Goal: Navigation & Orientation: Find specific page/section

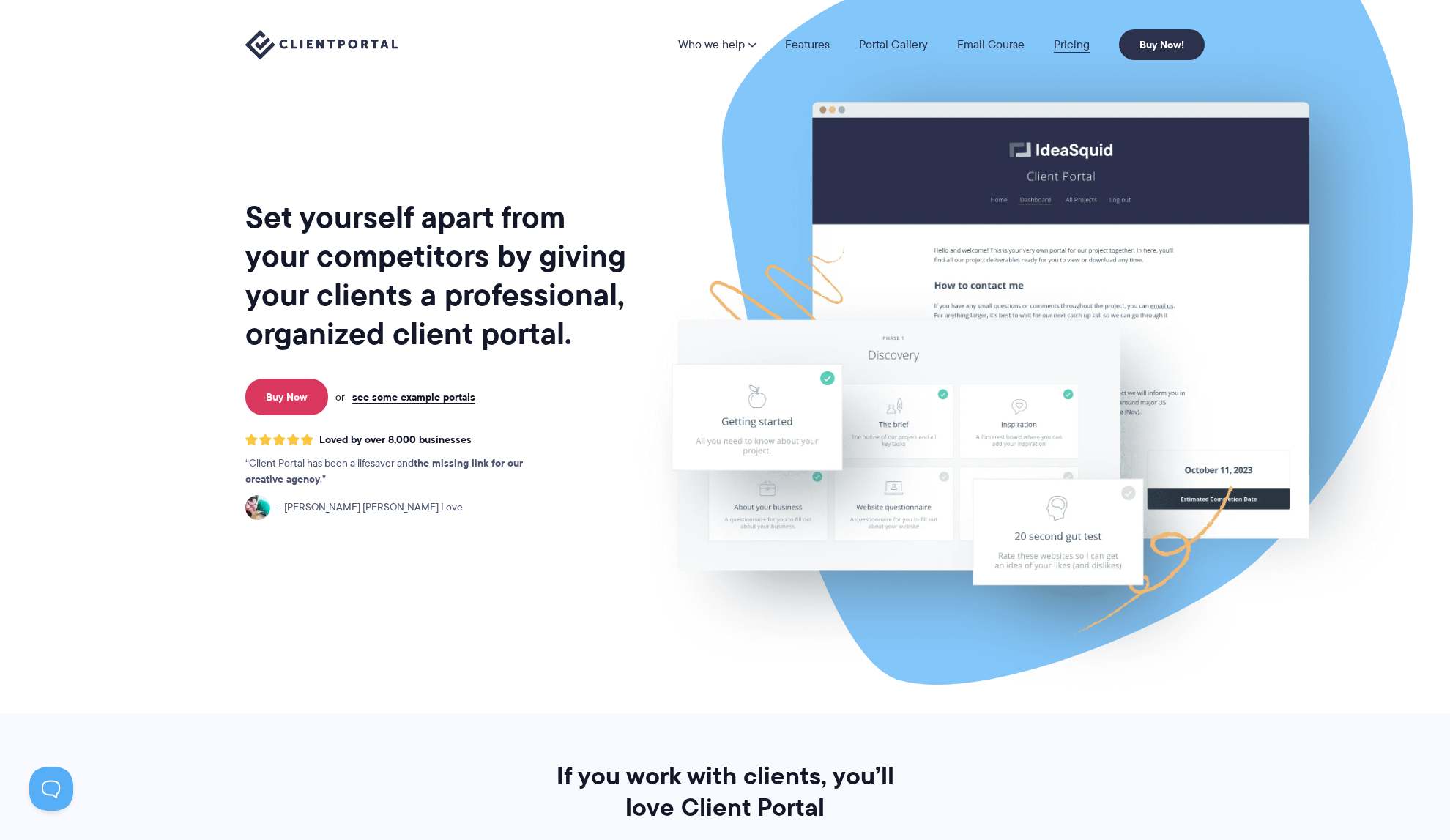
click at [1067, 48] on link "Pricing" at bounding box center [1072, 45] width 36 height 12
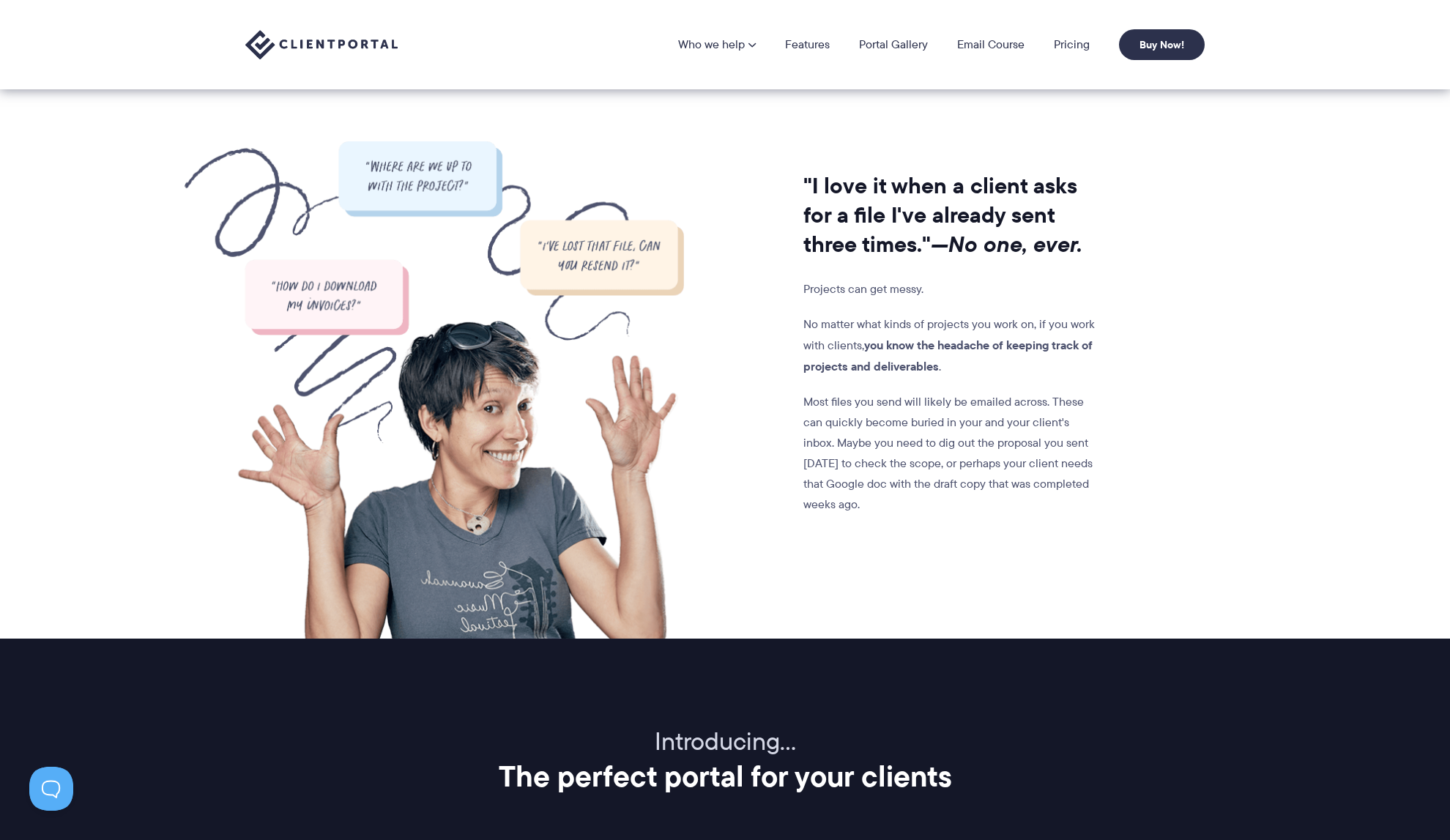
scroll to position [1130, 0]
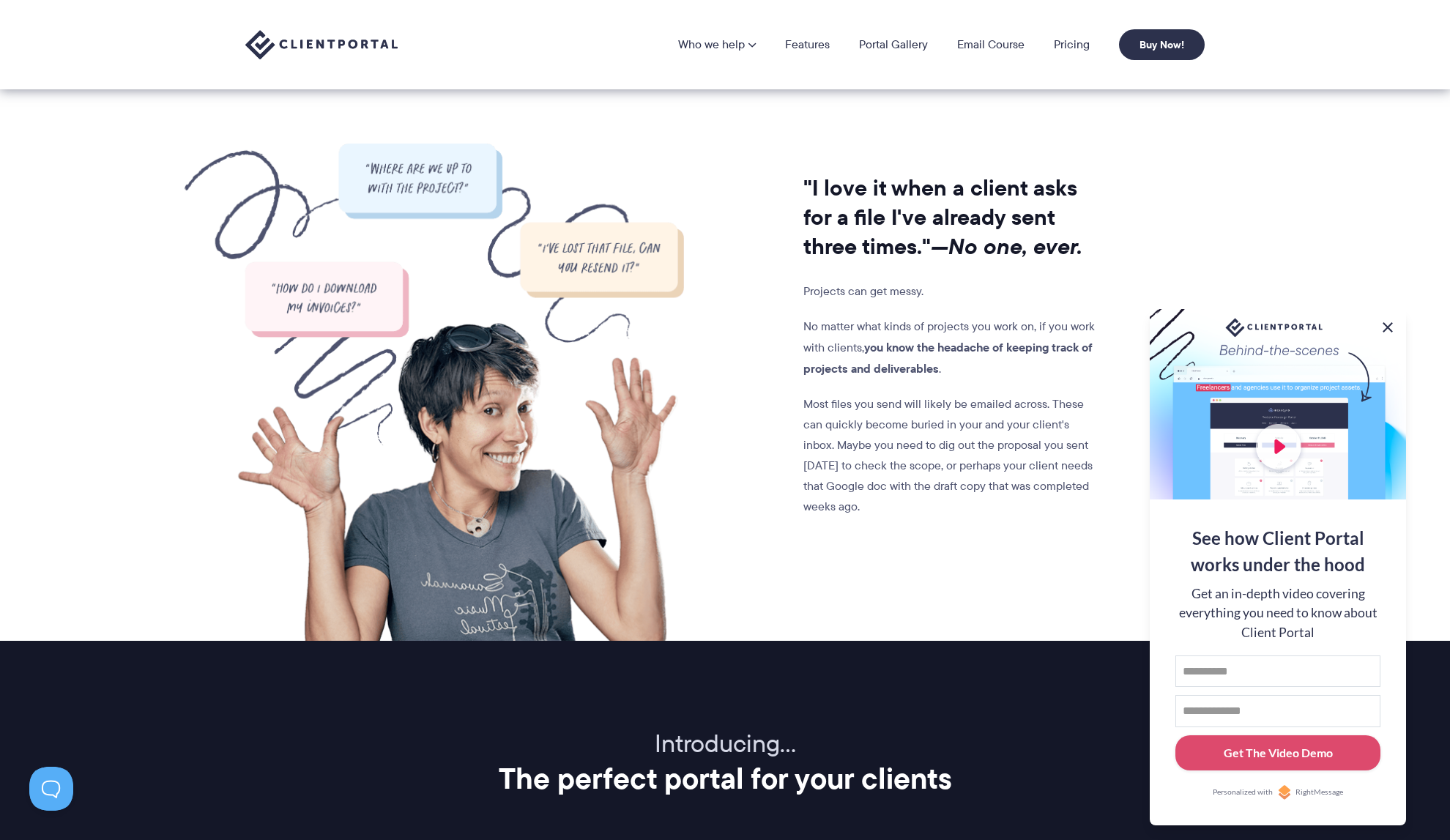
click at [1385, 328] on button at bounding box center [1388, 328] width 17 height 17
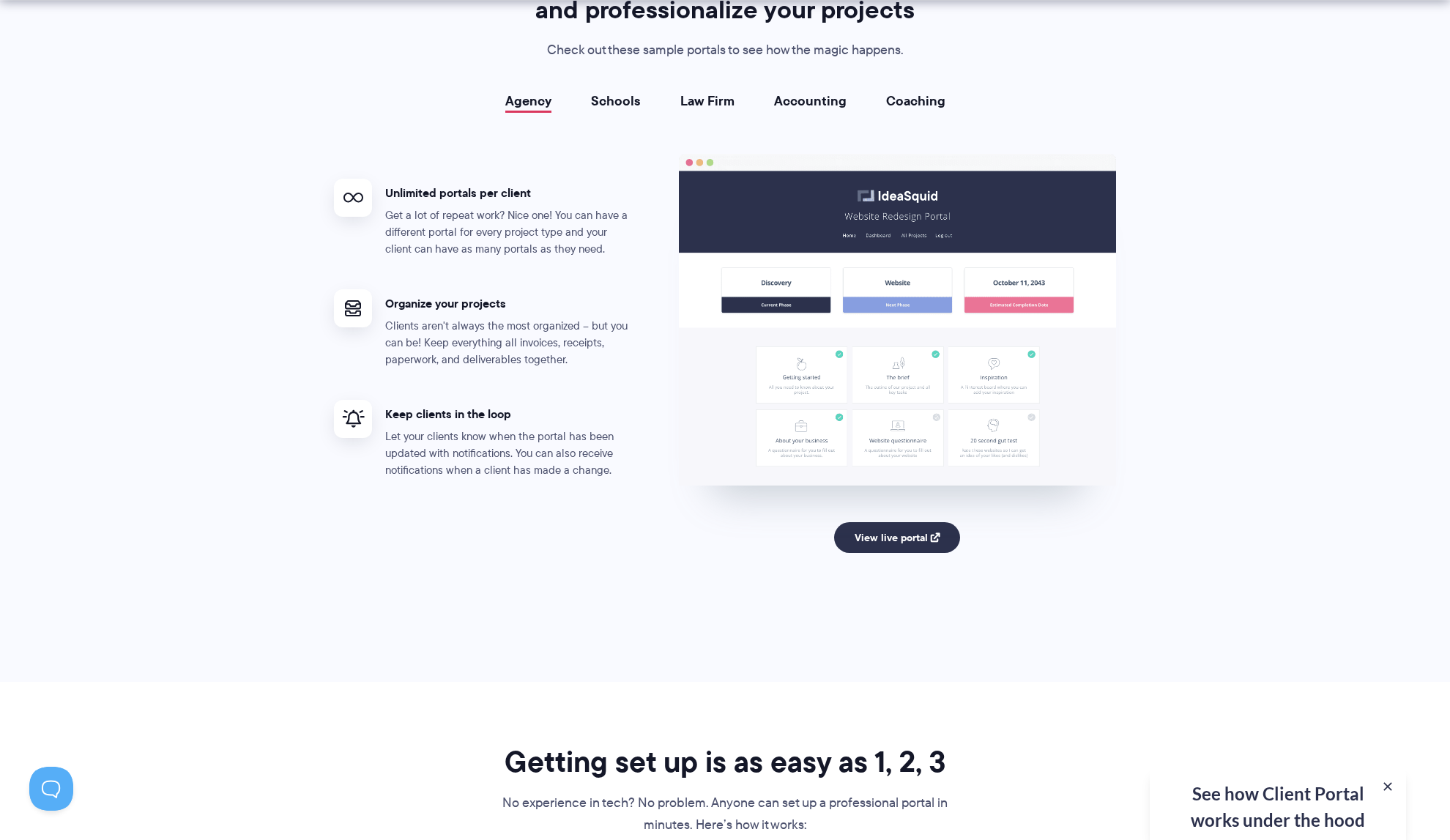
scroll to position [2691, 0]
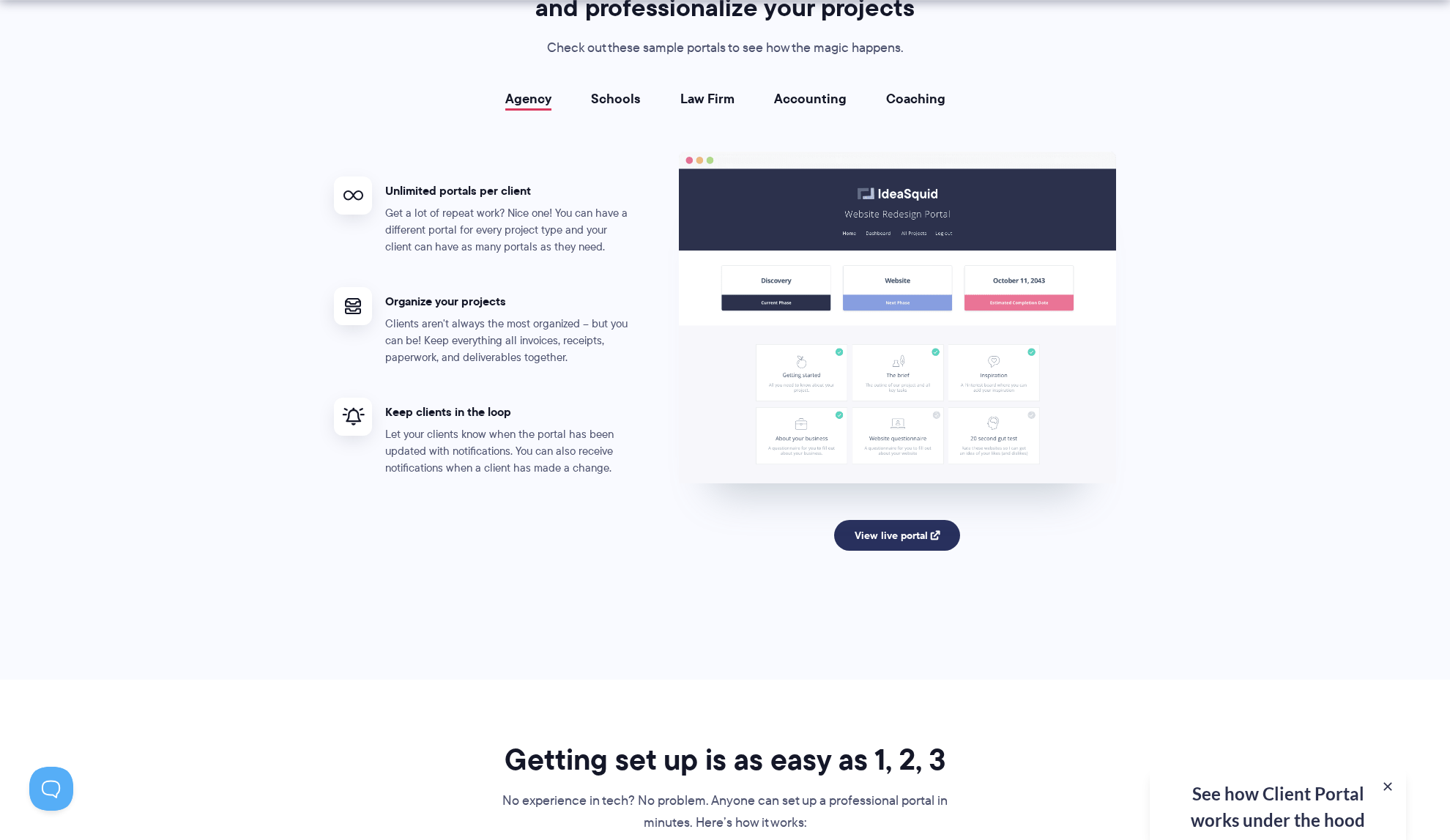
click at [881, 531] on link "View live portal" at bounding box center [897, 536] width 127 height 31
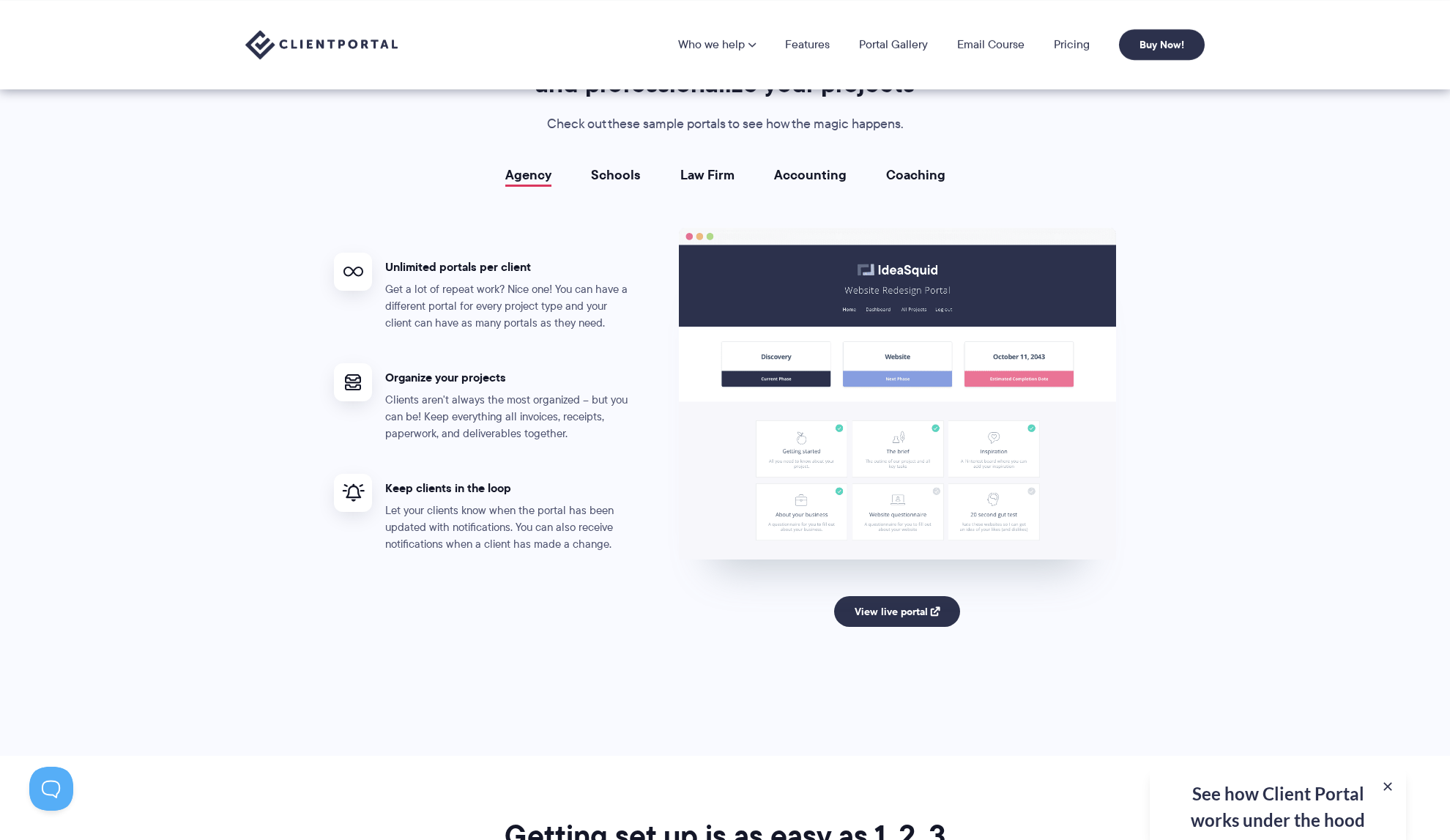
scroll to position [2608, 0]
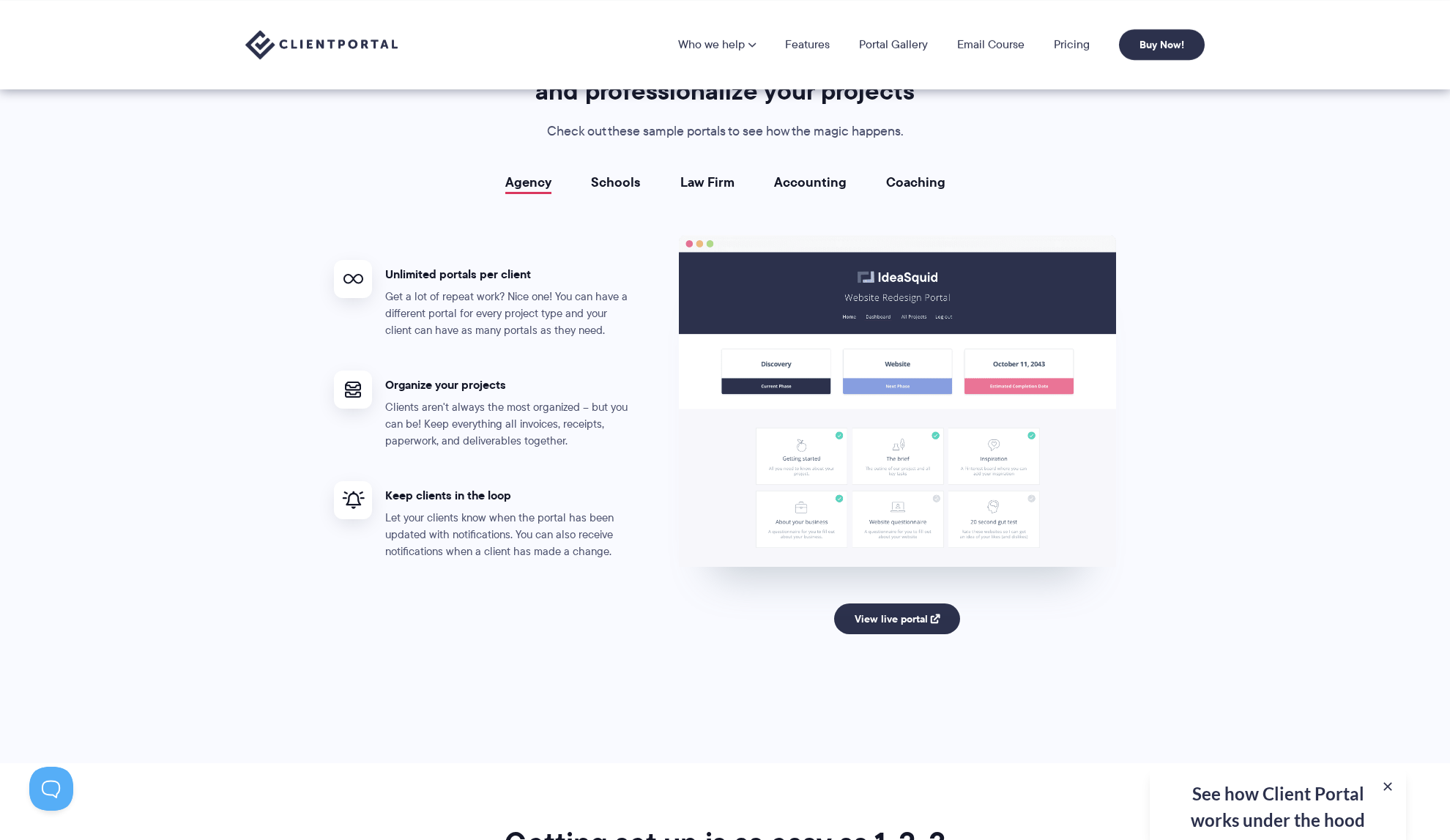
click at [614, 182] on link "Schools" at bounding box center [616, 182] width 50 height 15
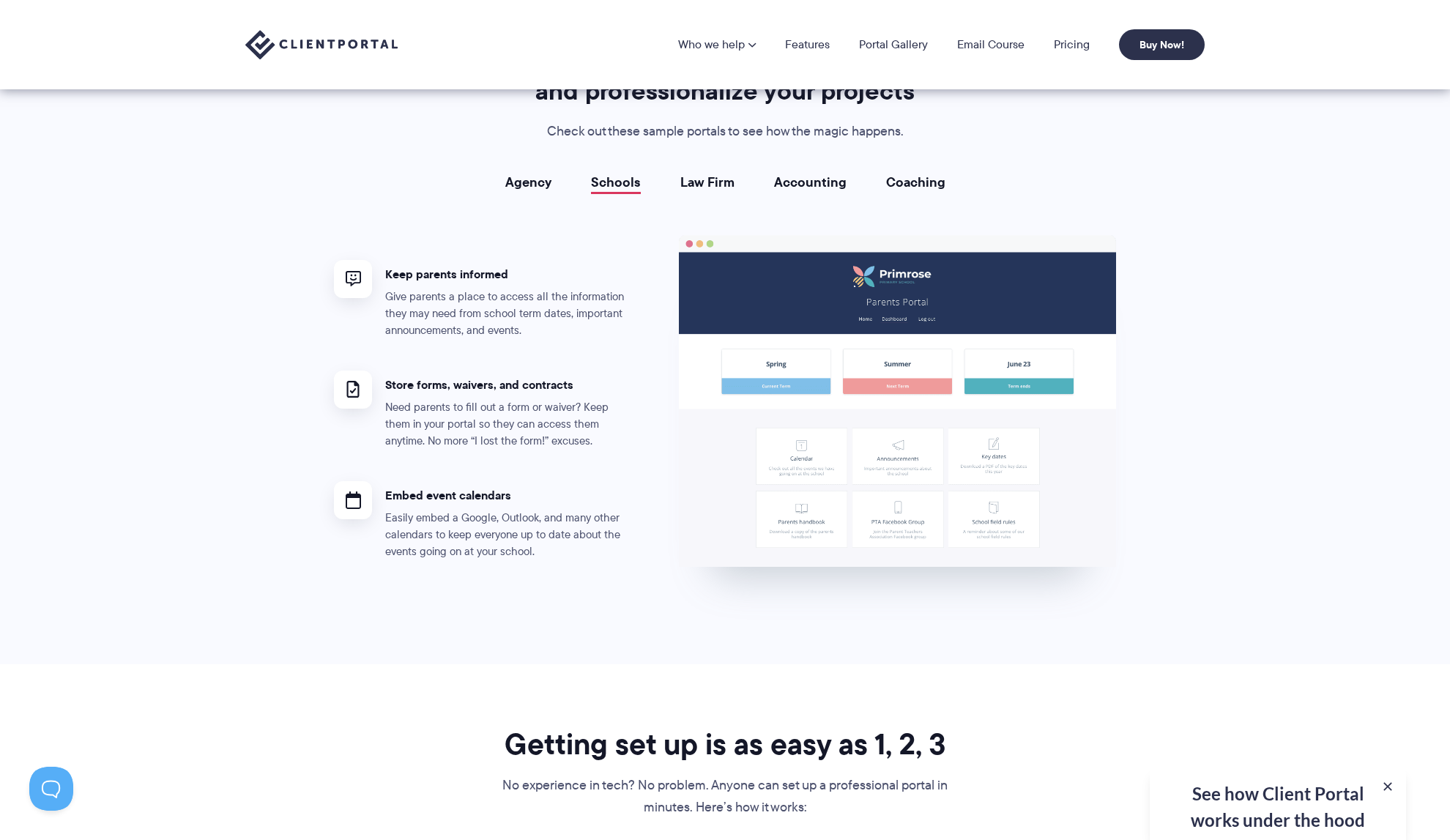
click at [531, 181] on link "Agency" at bounding box center [528, 182] width 46 height 15
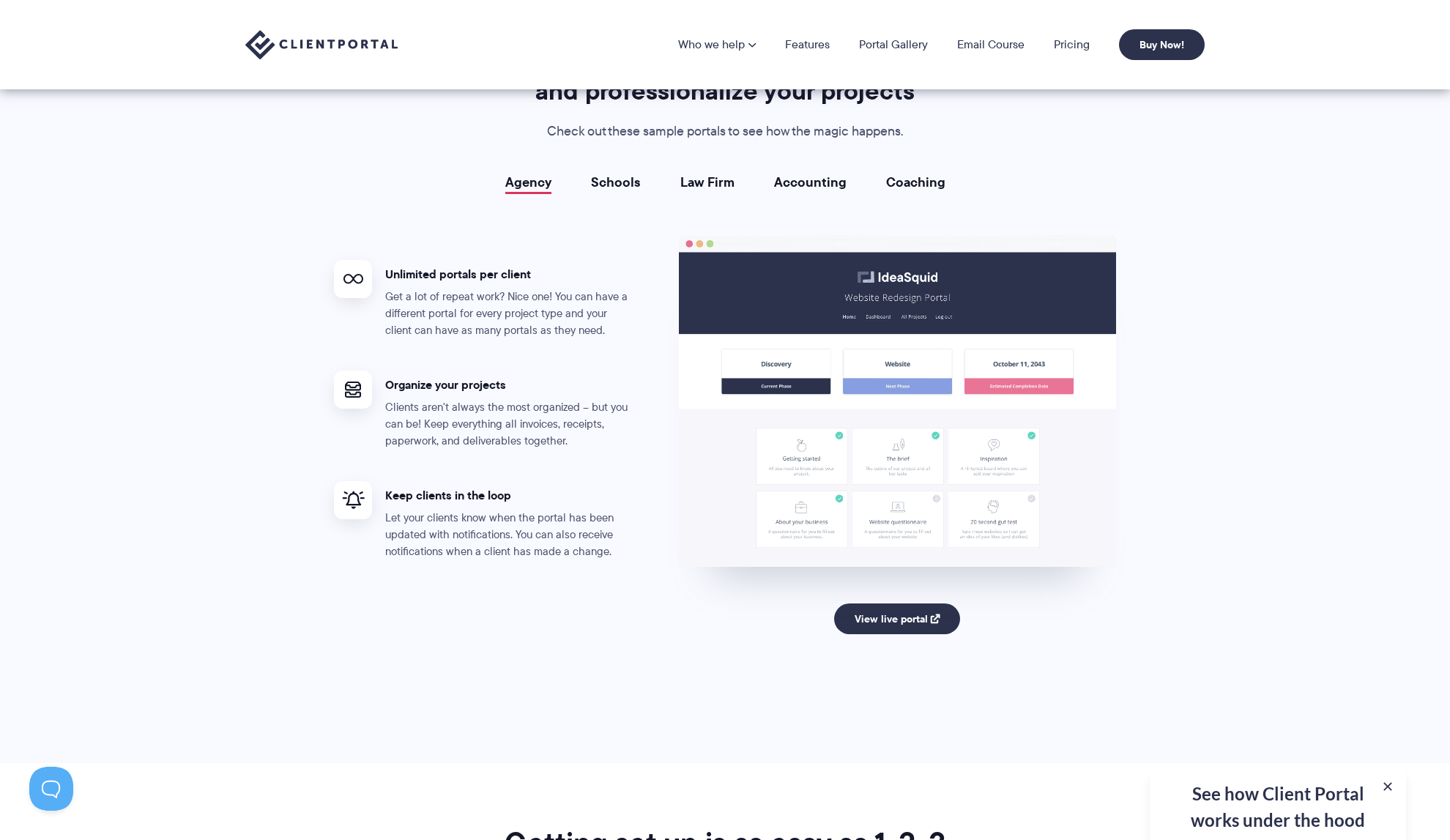
click at [639, 188] on link "Schools" at bounding box center [616, 182] width 50 height 15
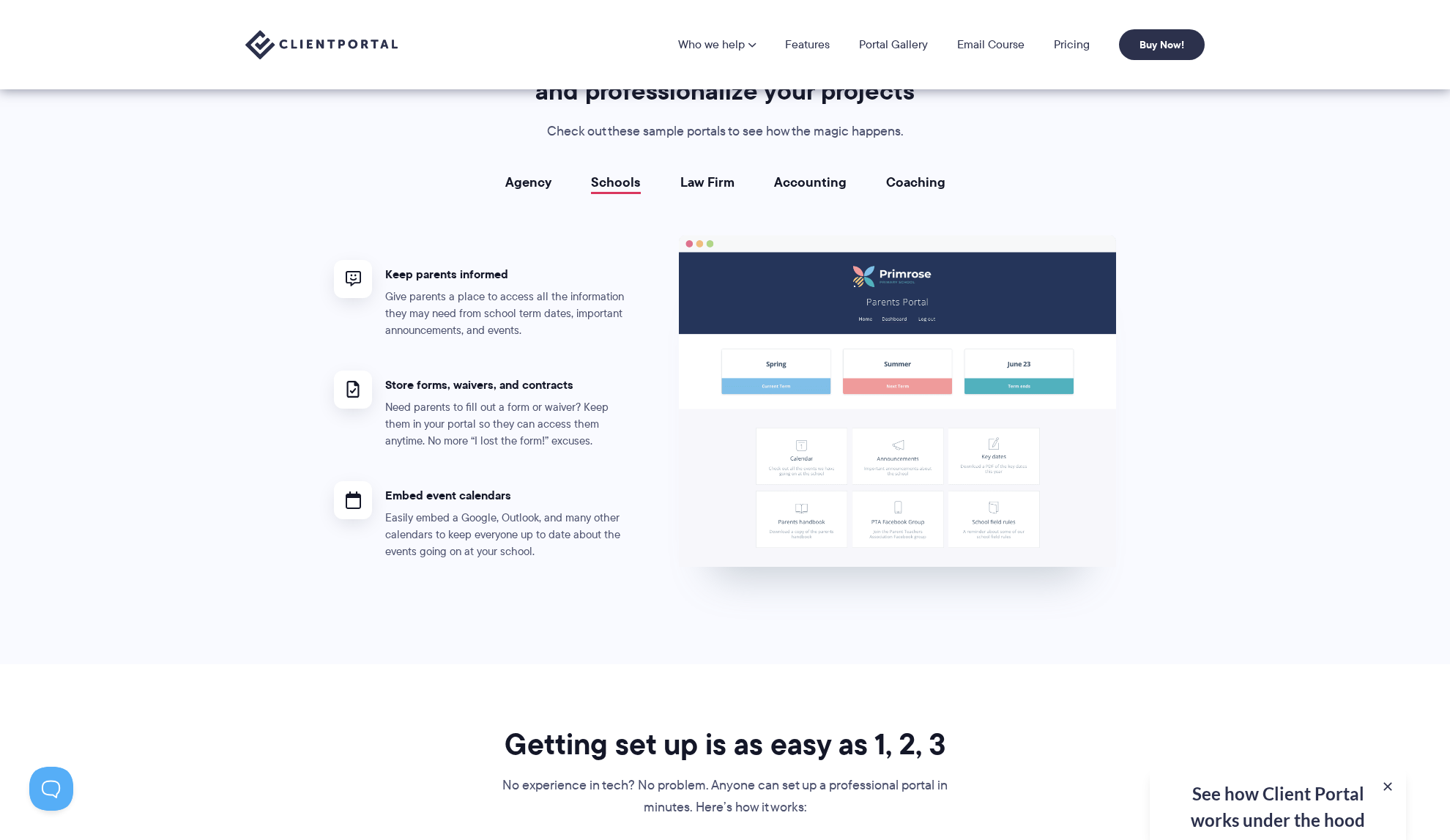
click at [708, 181] on link "Law Firm" at bounding box center [707, 182] width 54 height 15
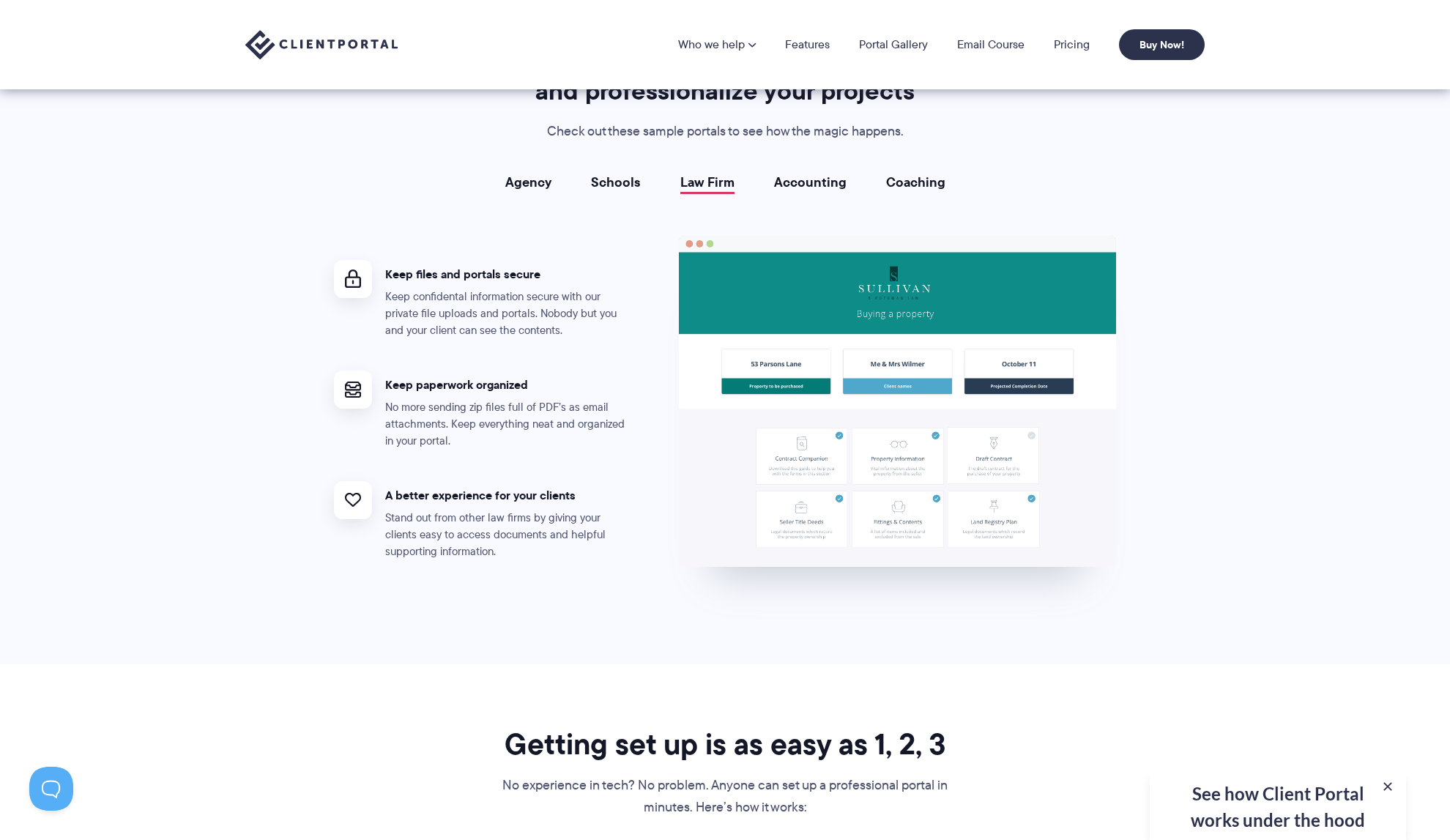
click at [811, 181] on link "Accounting" at bounding box center [811, 182] width 73 height 15
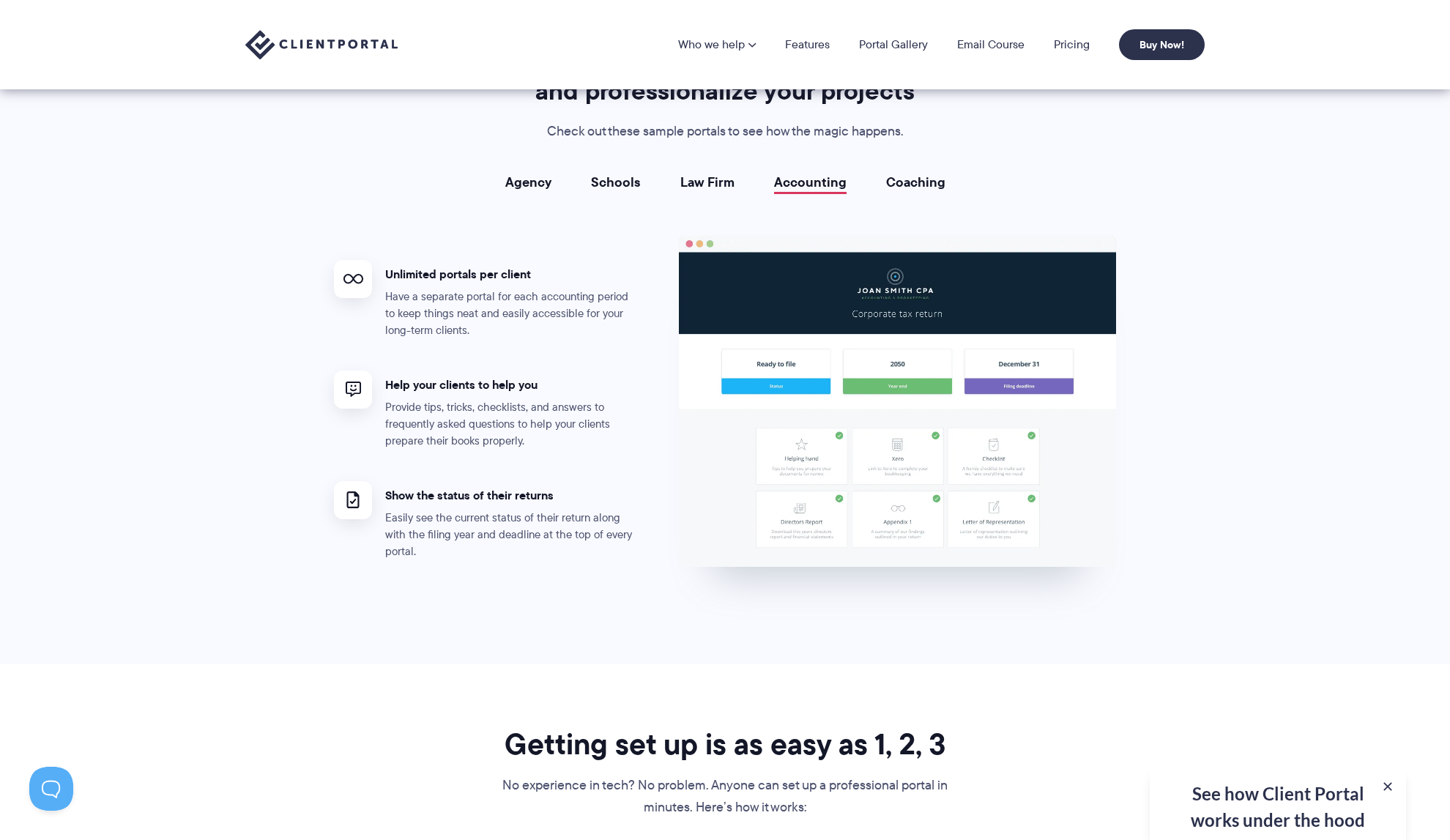
click at [934, 185] on link "Coaching" at bounding box center [915, 182] width 60 height 15
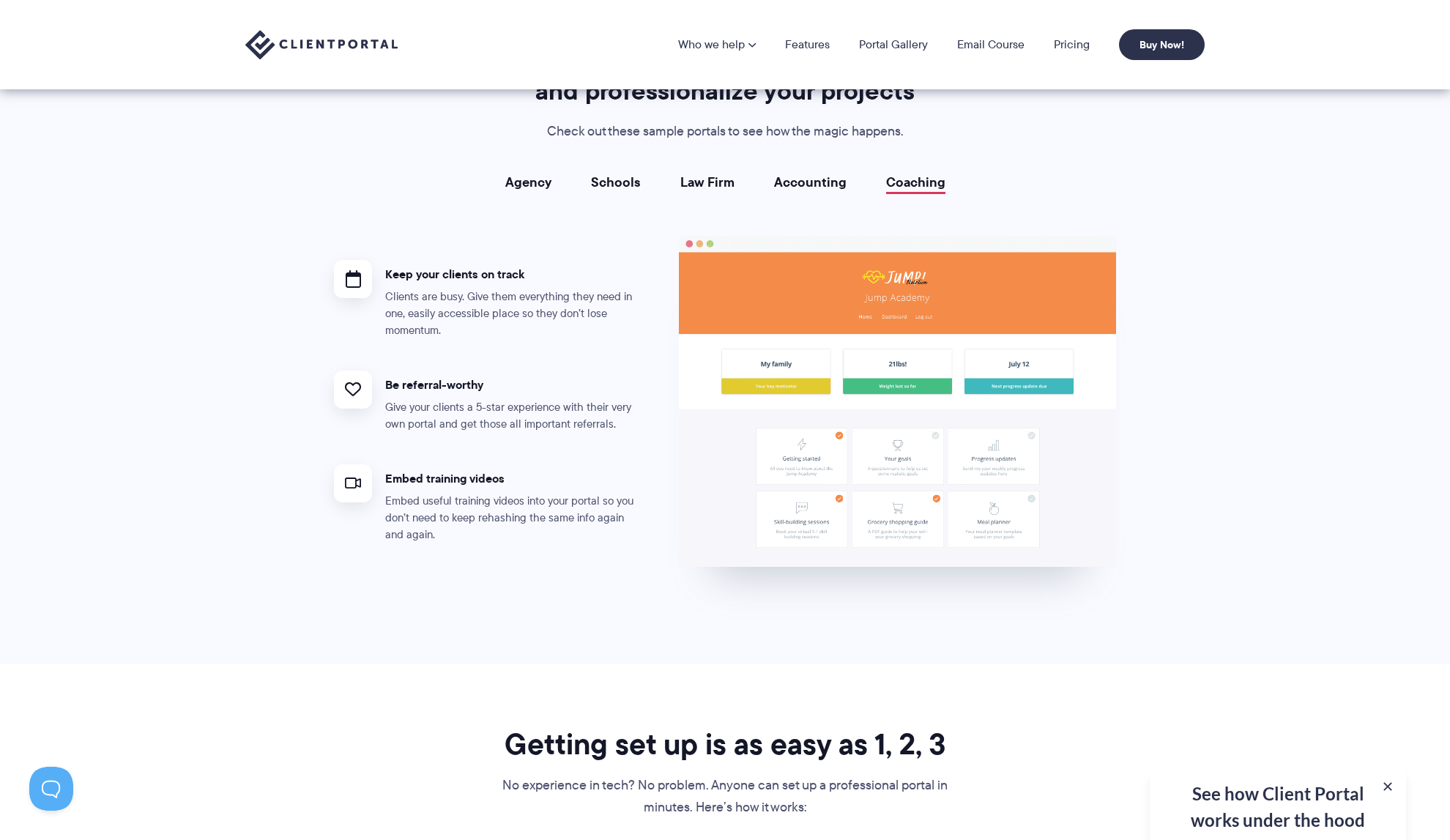
click at [527, 180] on link "Agency" at bounding box center [528, 182] width 46 height 15
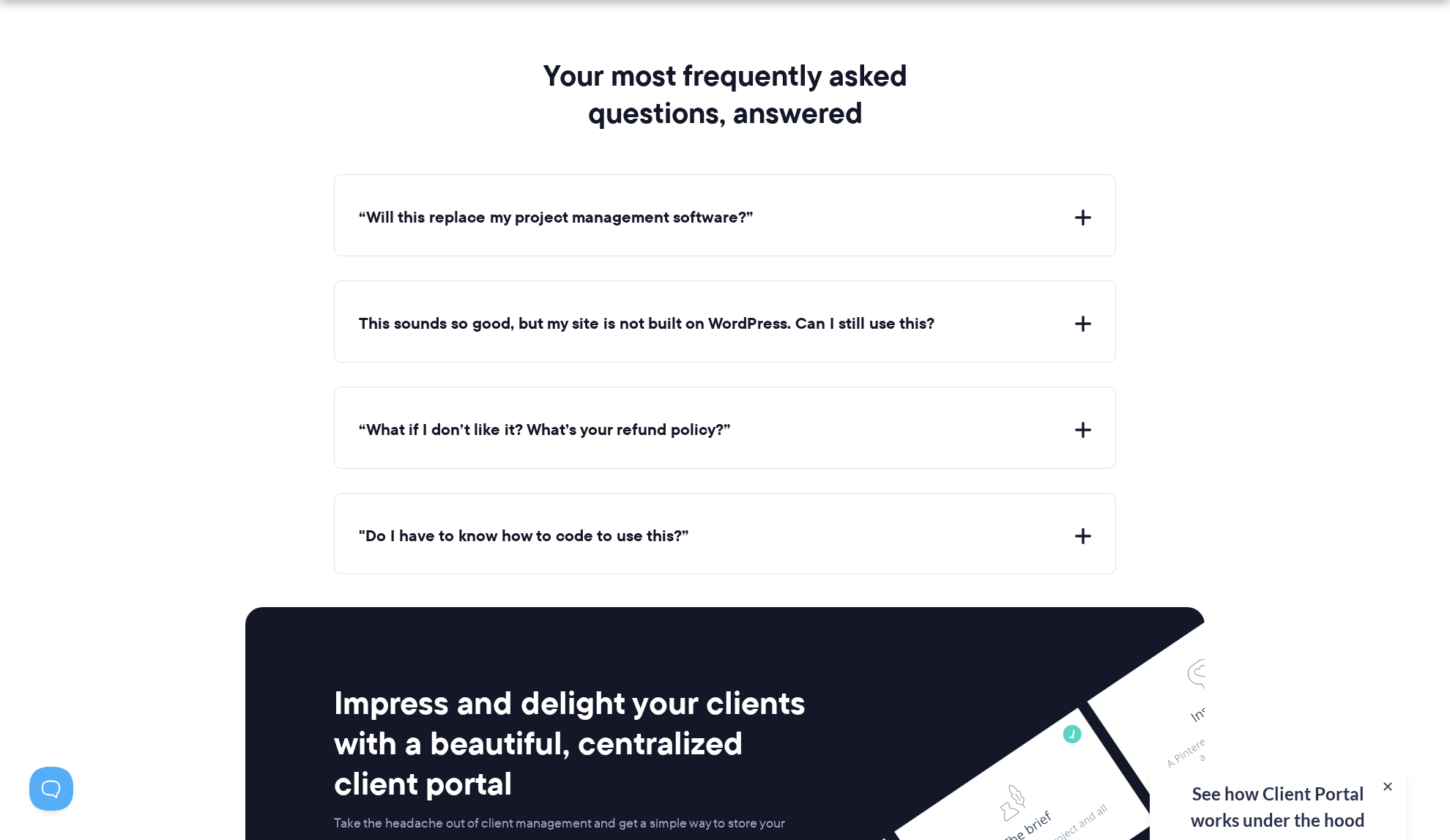
scroll to position [5325, 0]
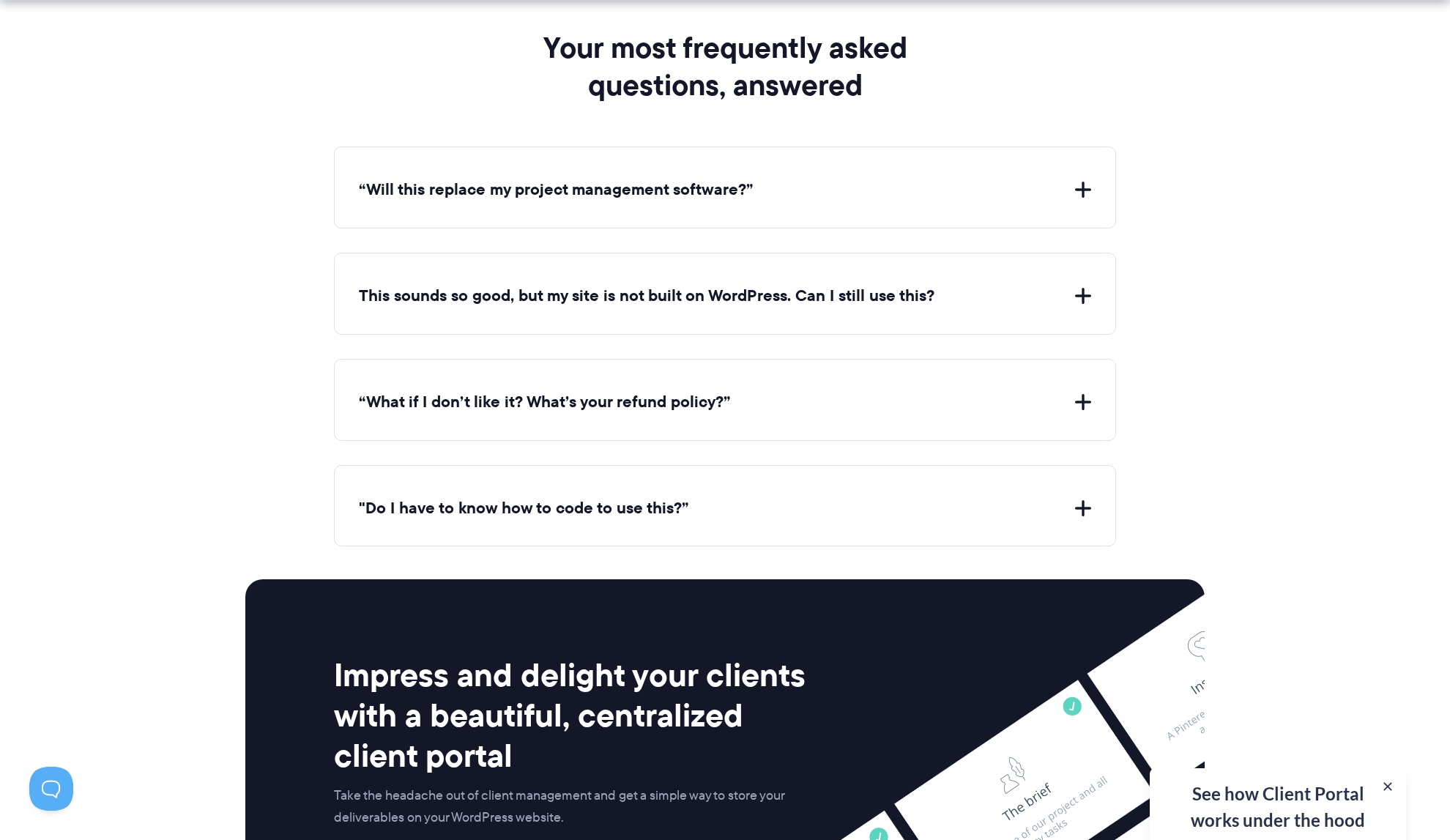
click at [924, 194] on div "“Will this replace my project management software?” Client Portal doesn't repla…" at bounding box center [724, 187] width 782 height 82
click at [1082, 183] on button "“Will this replace my project management software?”" at bounding box center [724, 190] width 732 height 22
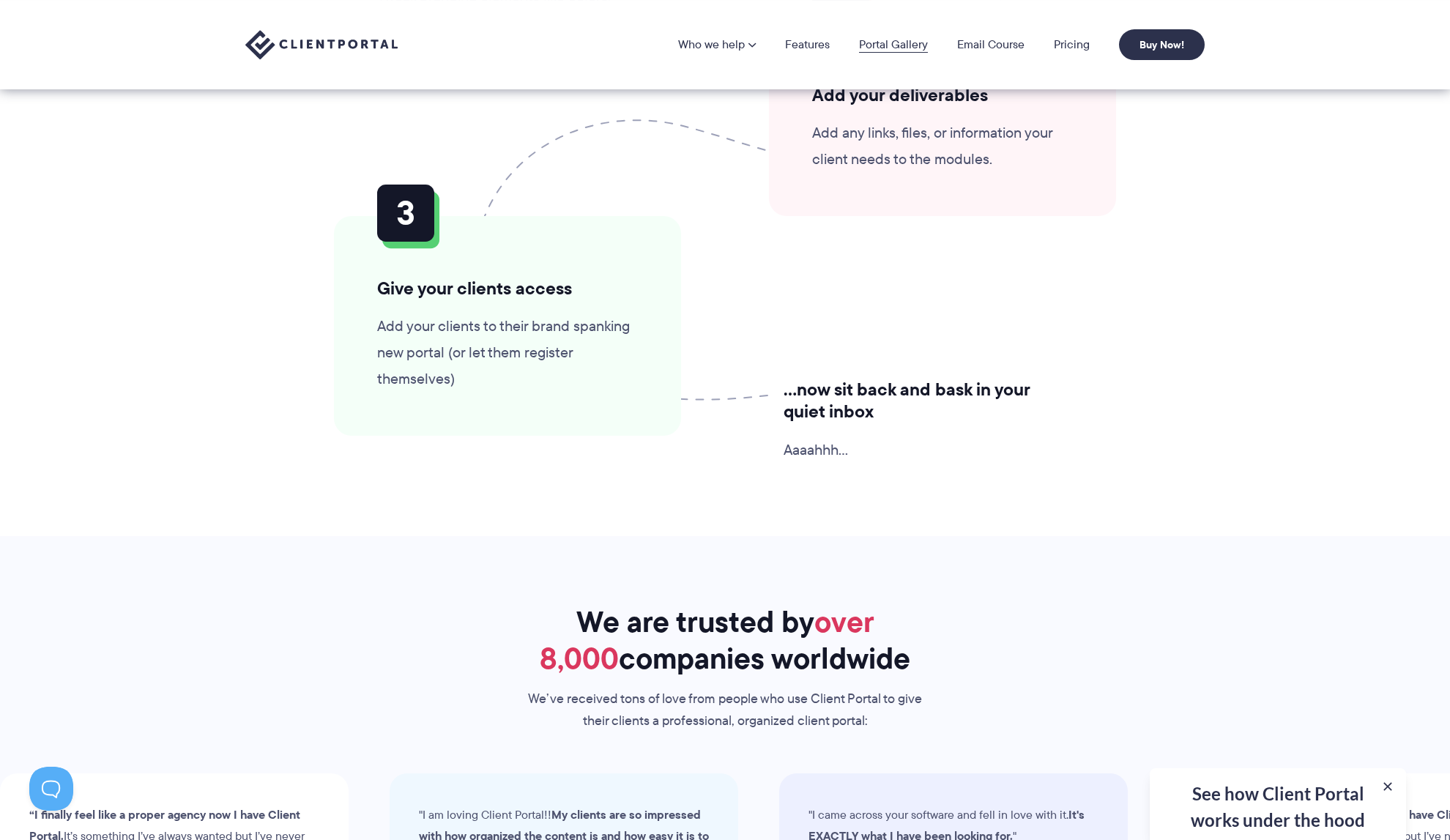
scroll to position [3734, 0]
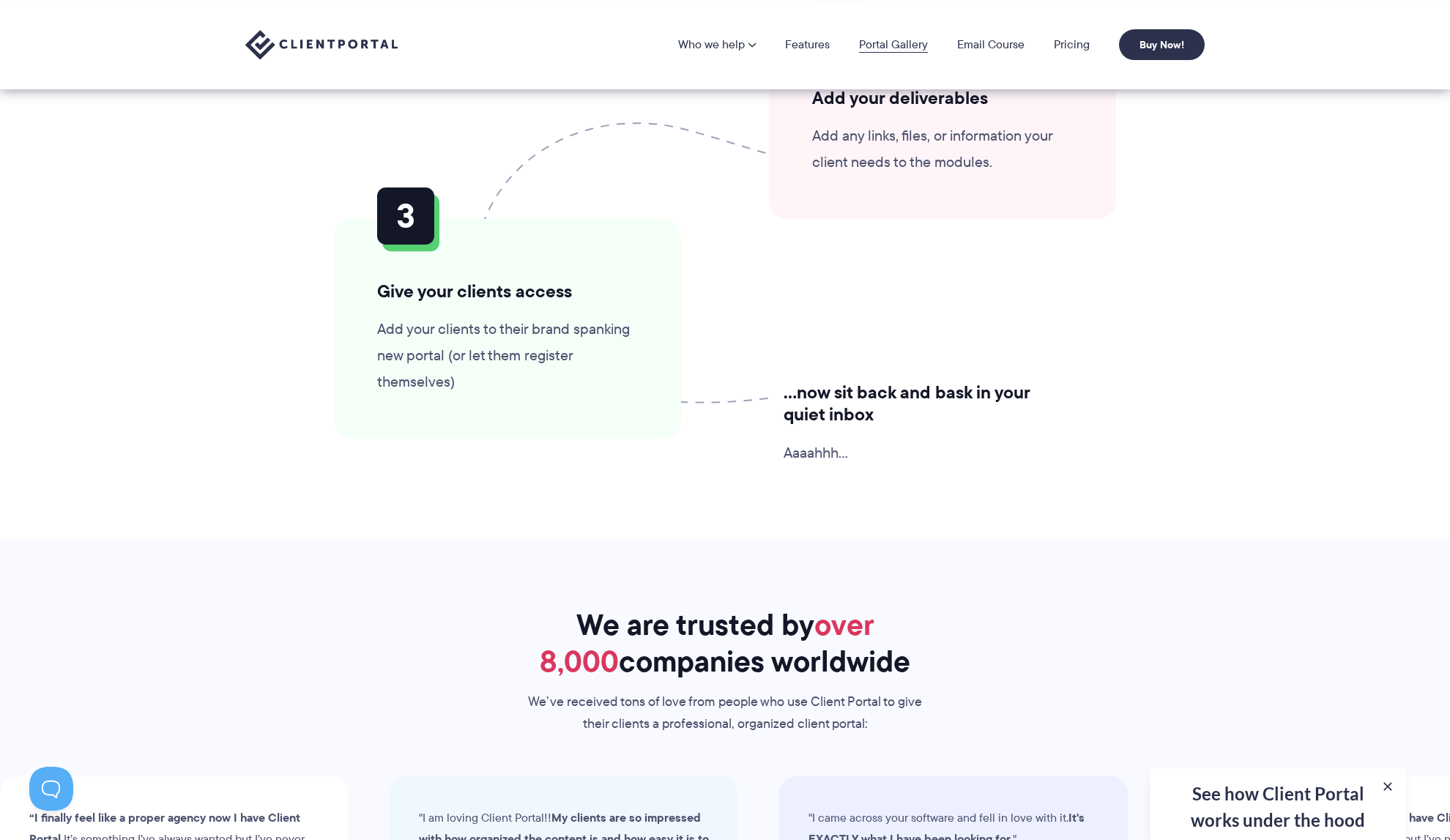
click at [900, 43] on link "Portal Gallery" at bounding box center [894, 45] width 69 height 12
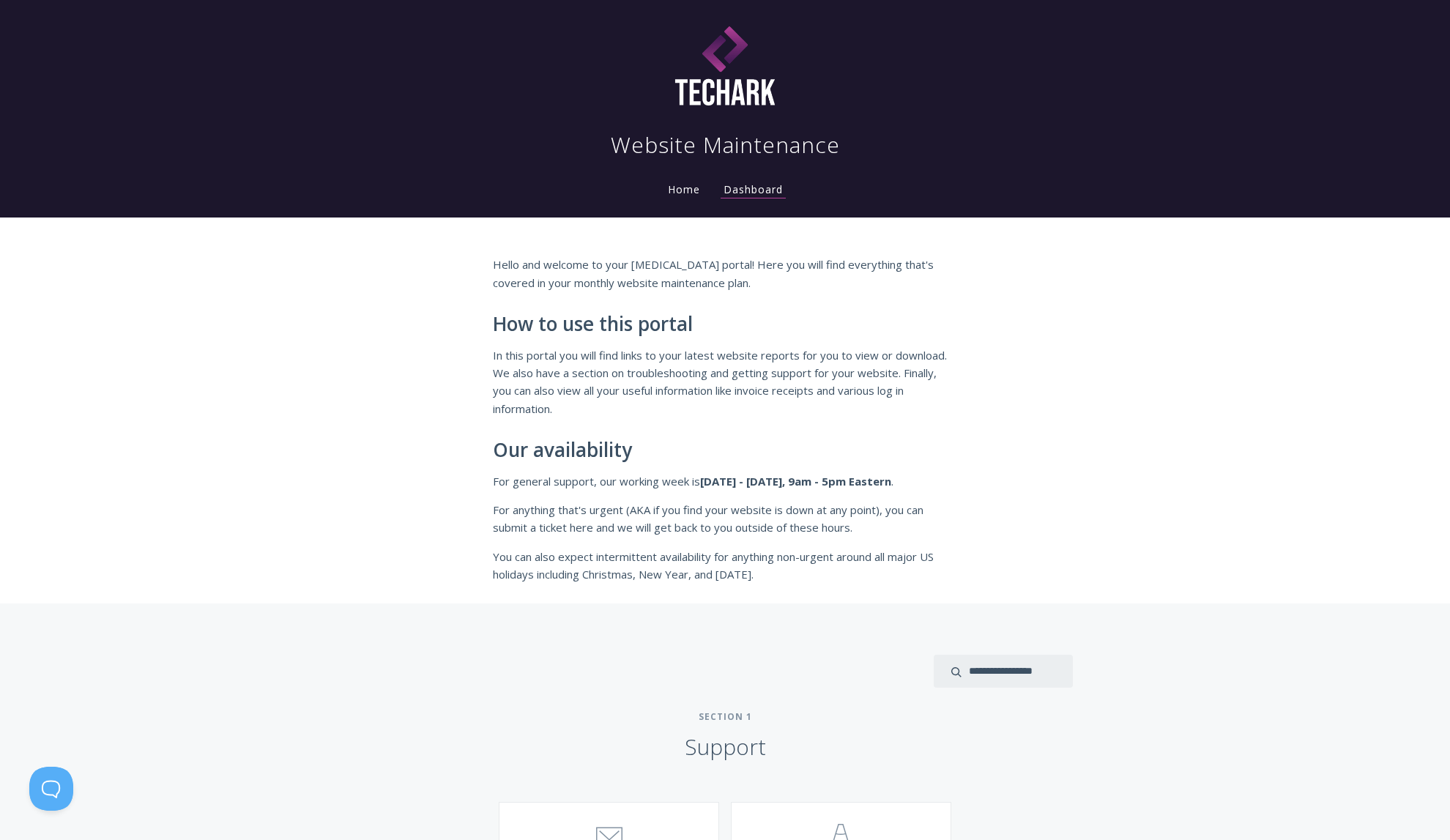
click at [686, 194] on link "Home" at bounding box center [684, 189] width 38 height 14
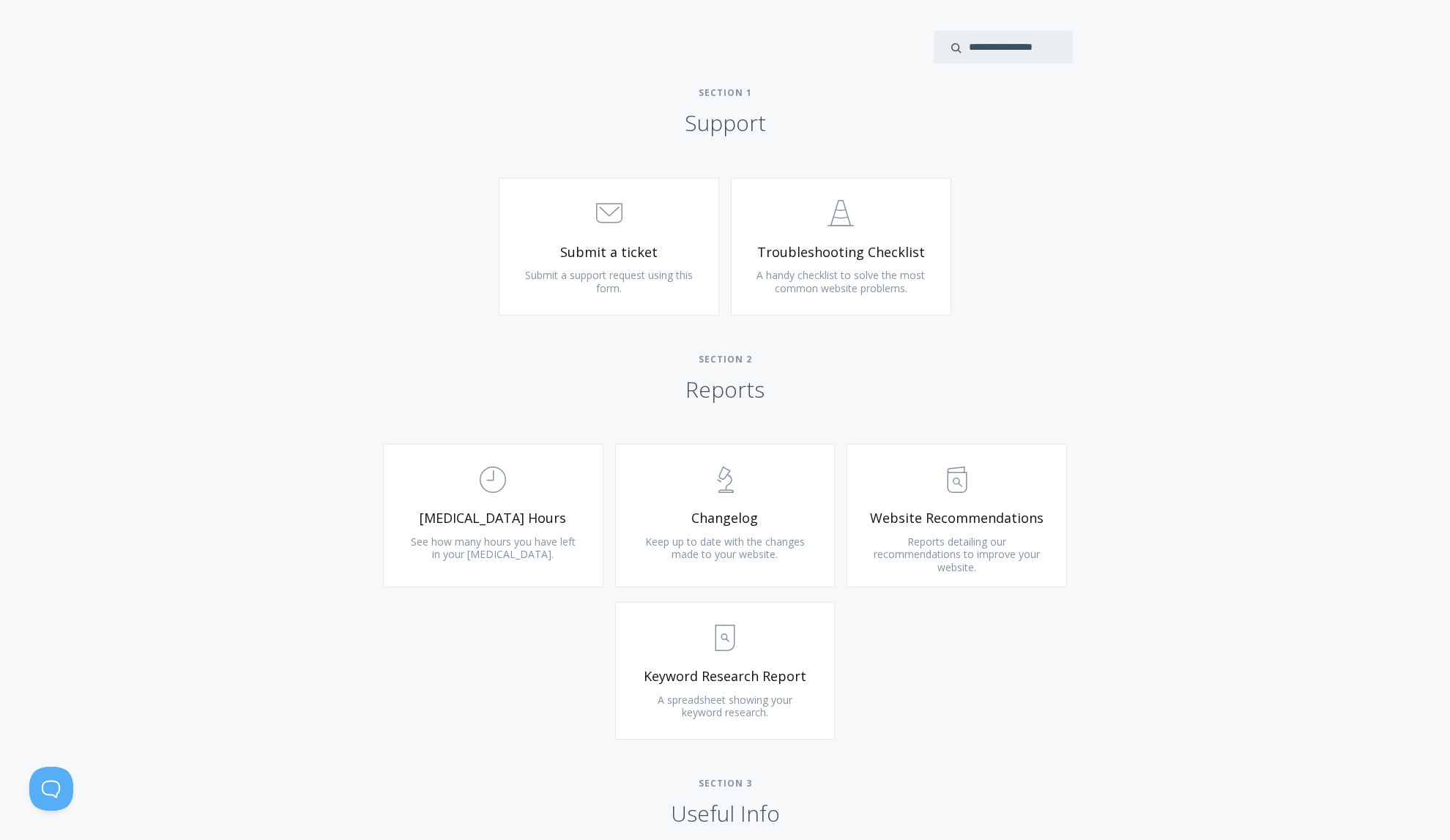
scroll to position [652, 0]
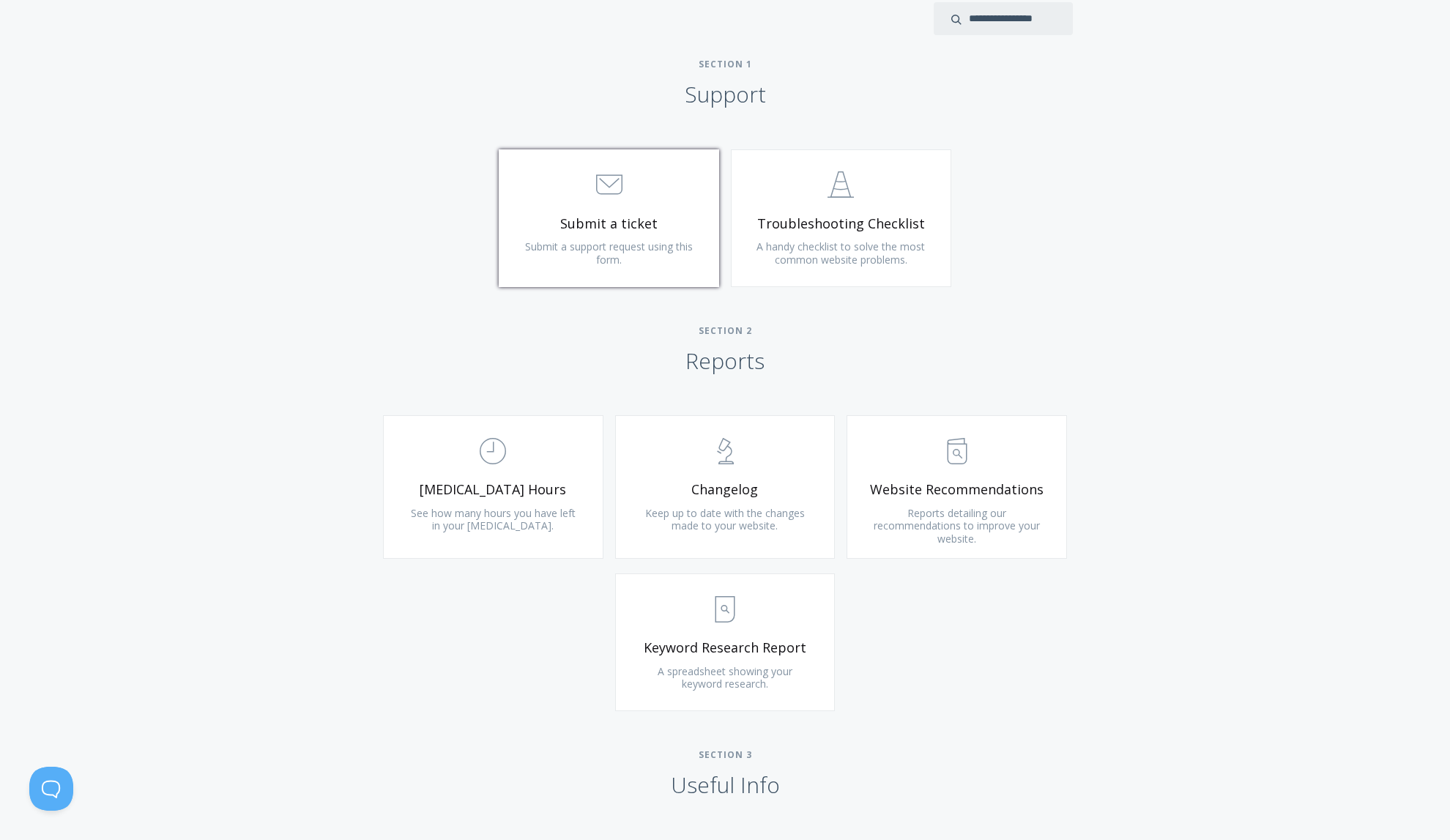
click at [576, 233] on link ".st0{fill:none;stroke:#000000;stroke-width:2;stroke-miterlimit:10;} 3. Communic…" at bounding box center [608, 218] width 220 height 137
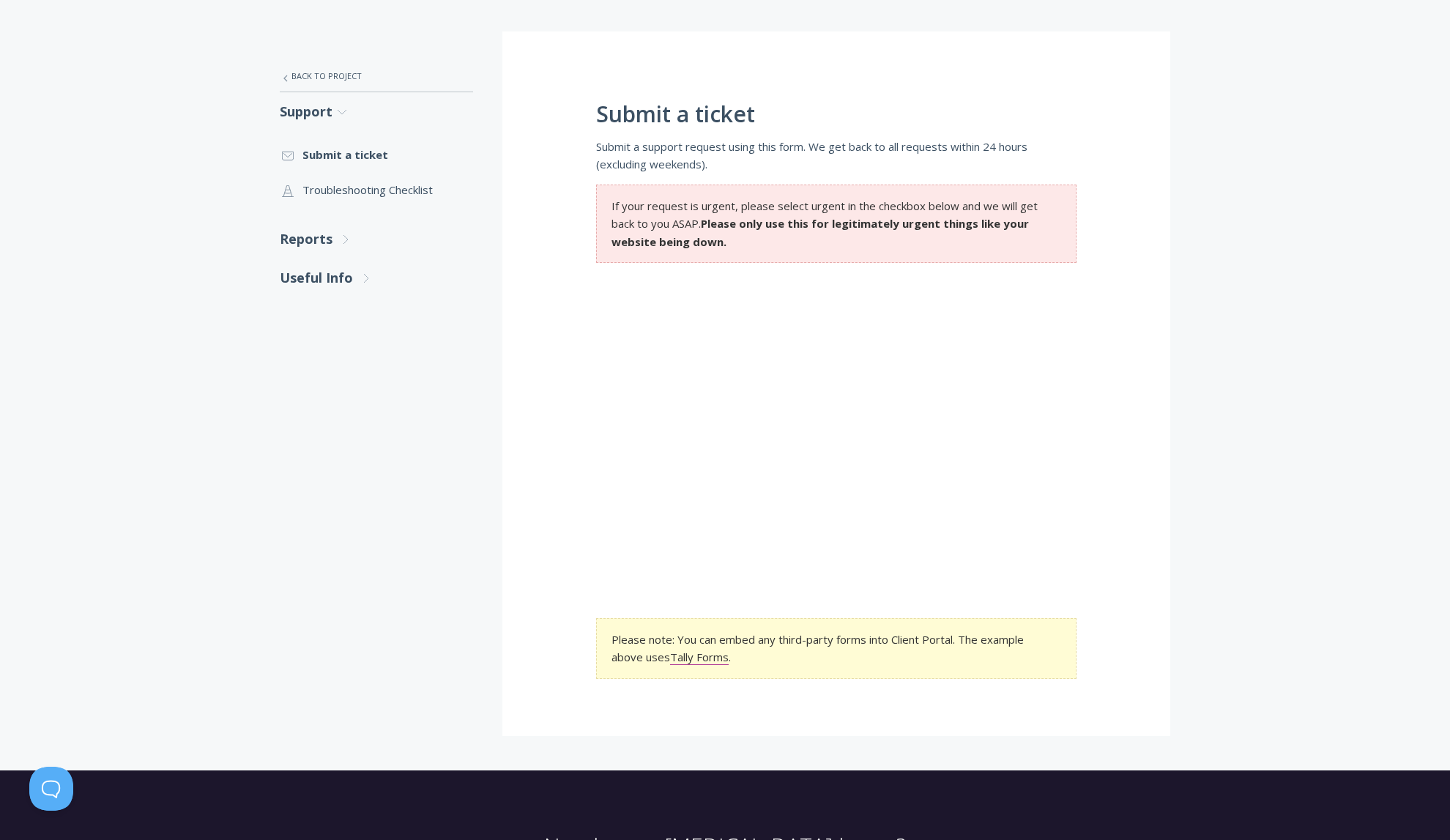
scroll to position [245, 0]
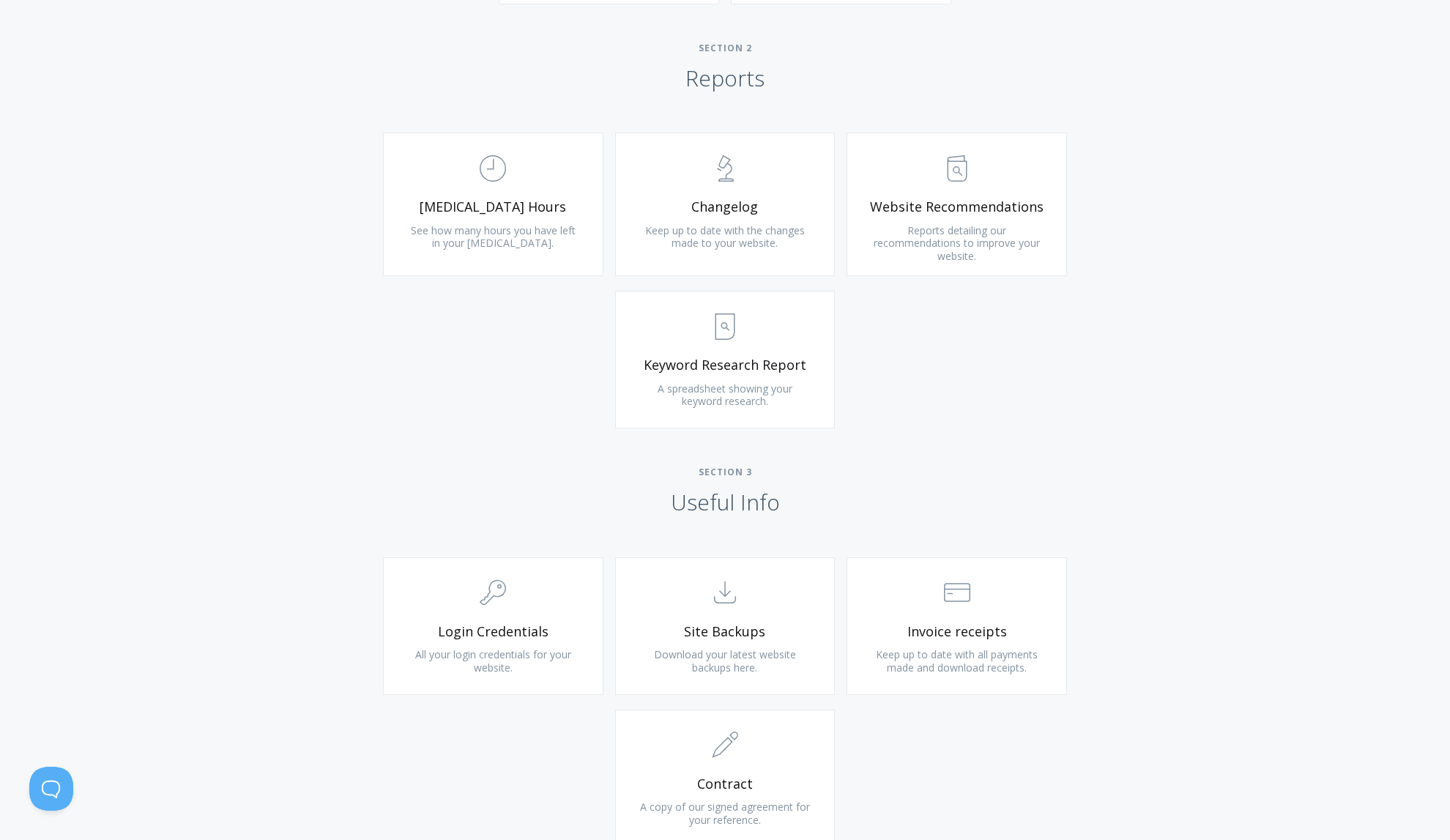
scroll to position [936, 0]
click at [478, 209] on span "Retainer Hours" at bounding box center [493, 206] width 175 height 16
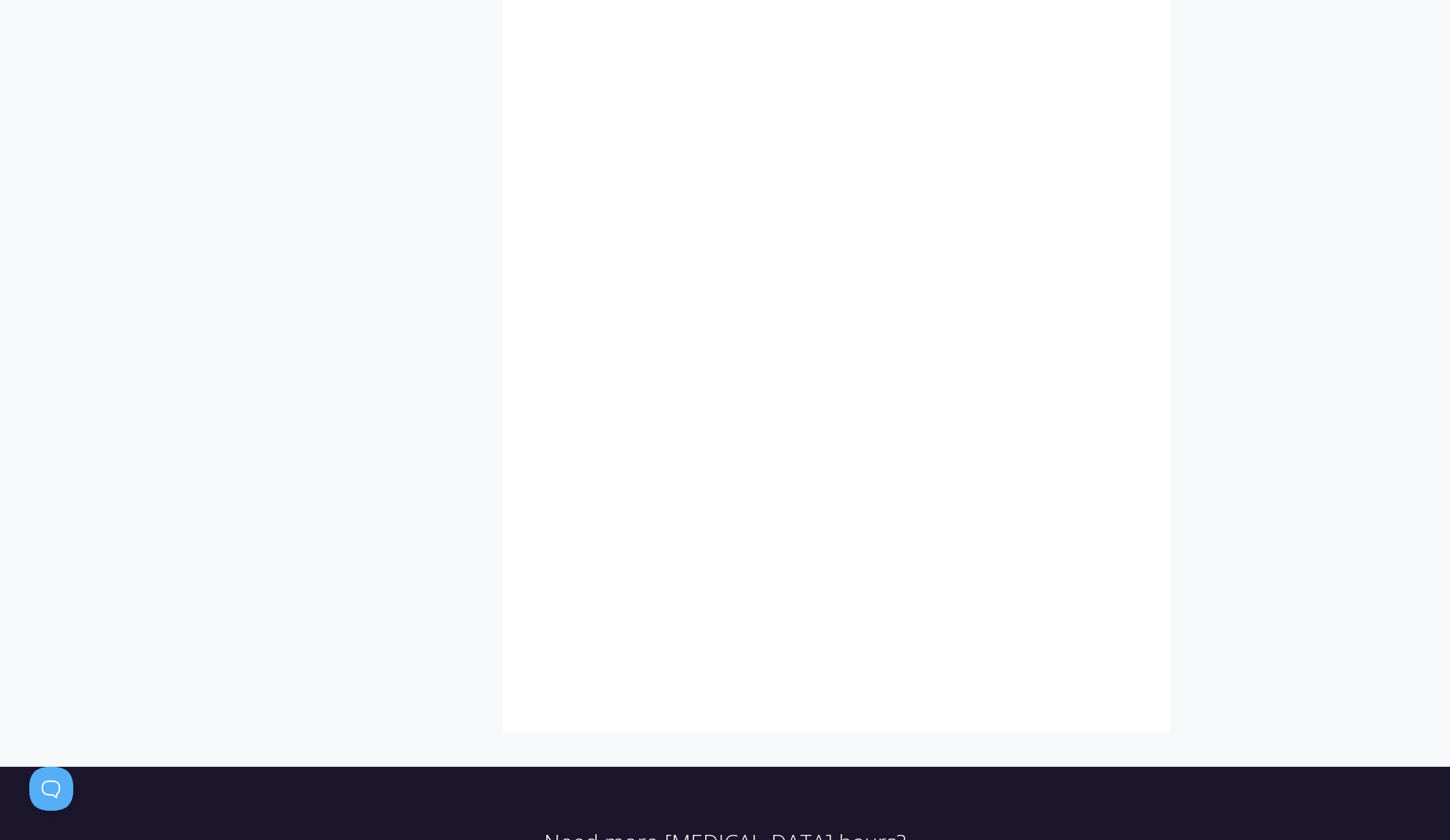
scroll to position [734, 0]
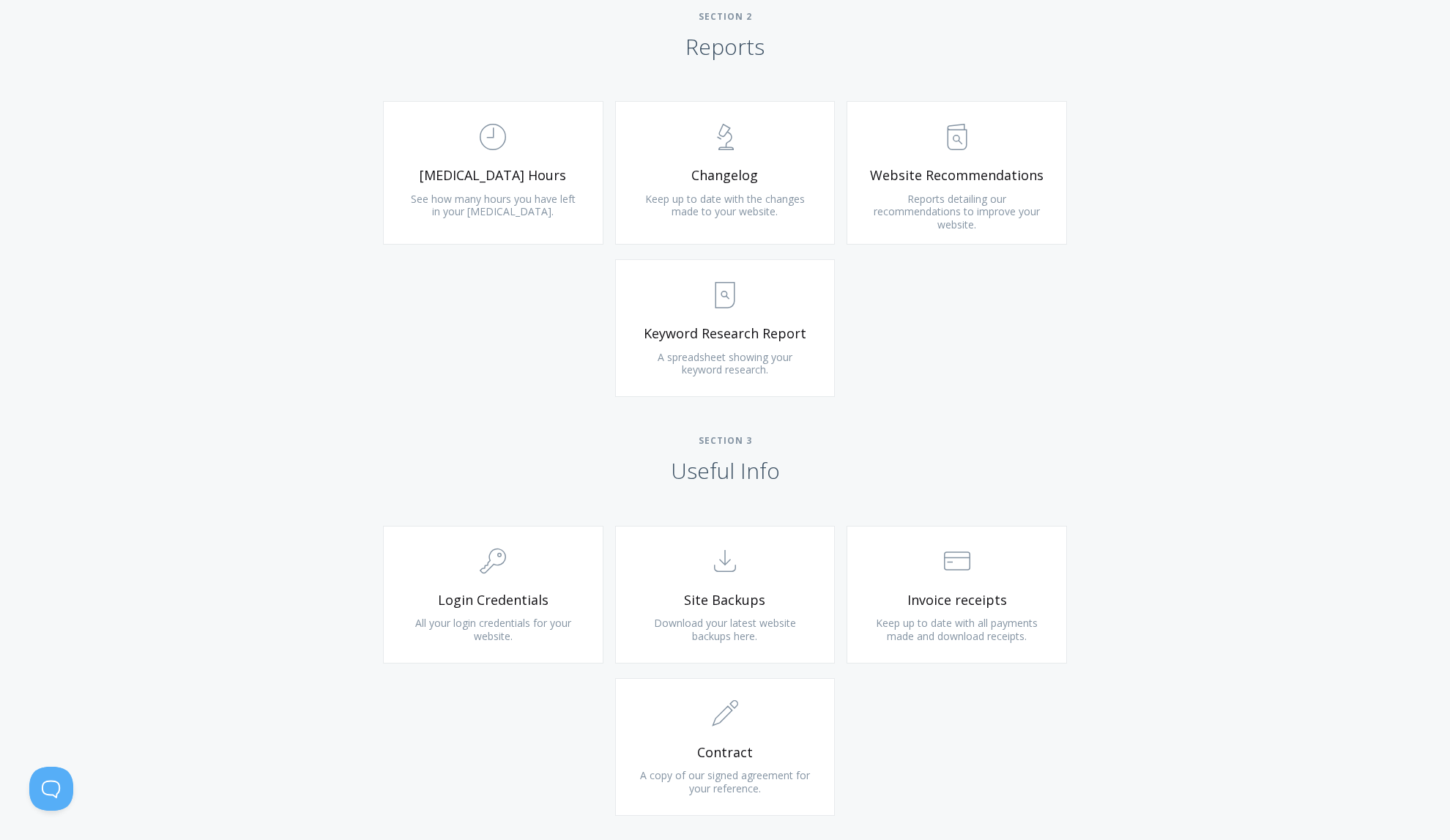
scroll to position [968, 0]
click at [937, 181] on span "Website Recommendations" at bounding box center [957, 174] width 175 height 16
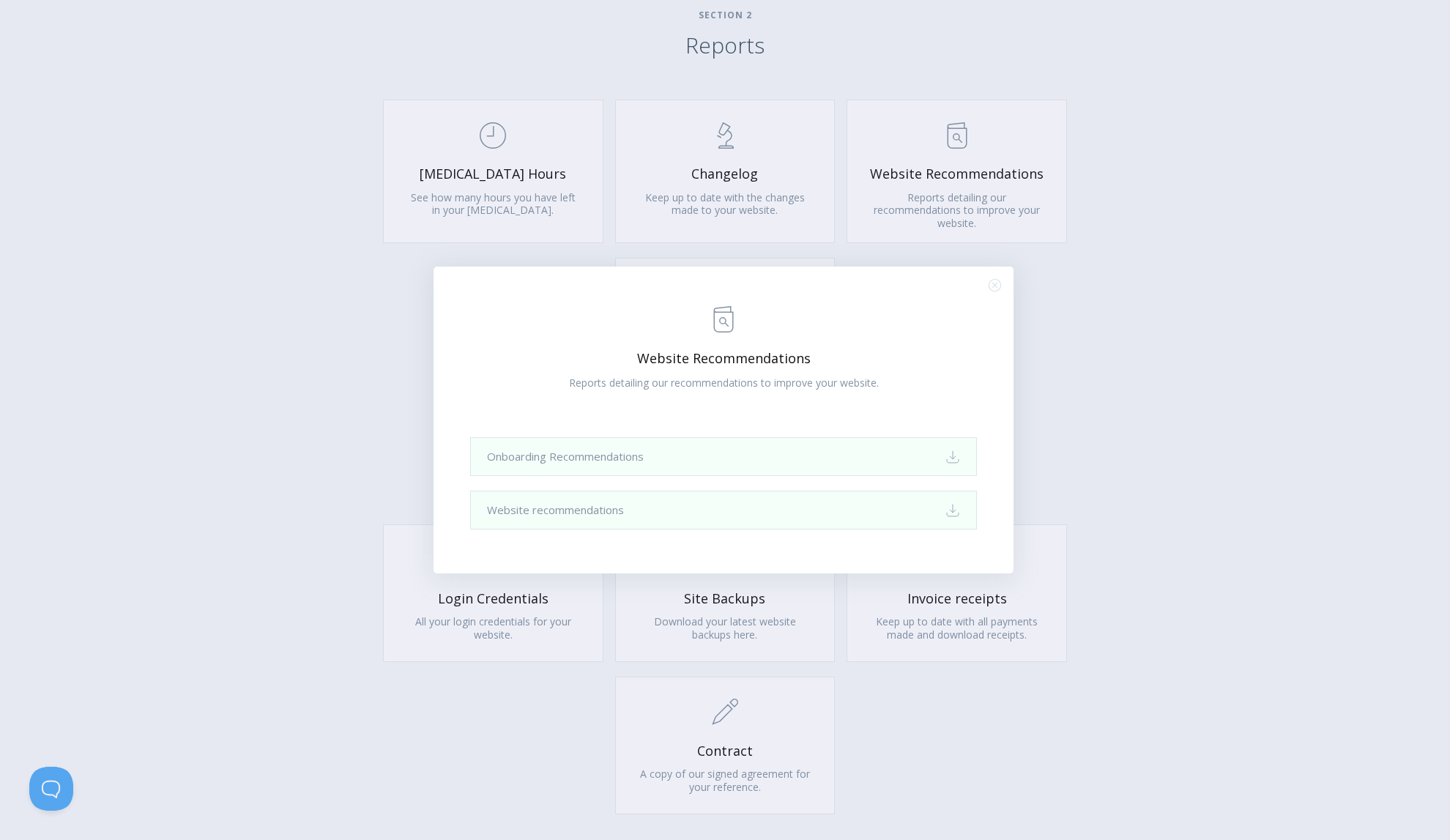
click at [1224, 425] on div ".st0{fill:none;stroke:#000000;stroke-width:2;stroke-miterlimit:10;} Untitled-13…" at bounding box center [725, 420] width 1450 height 840
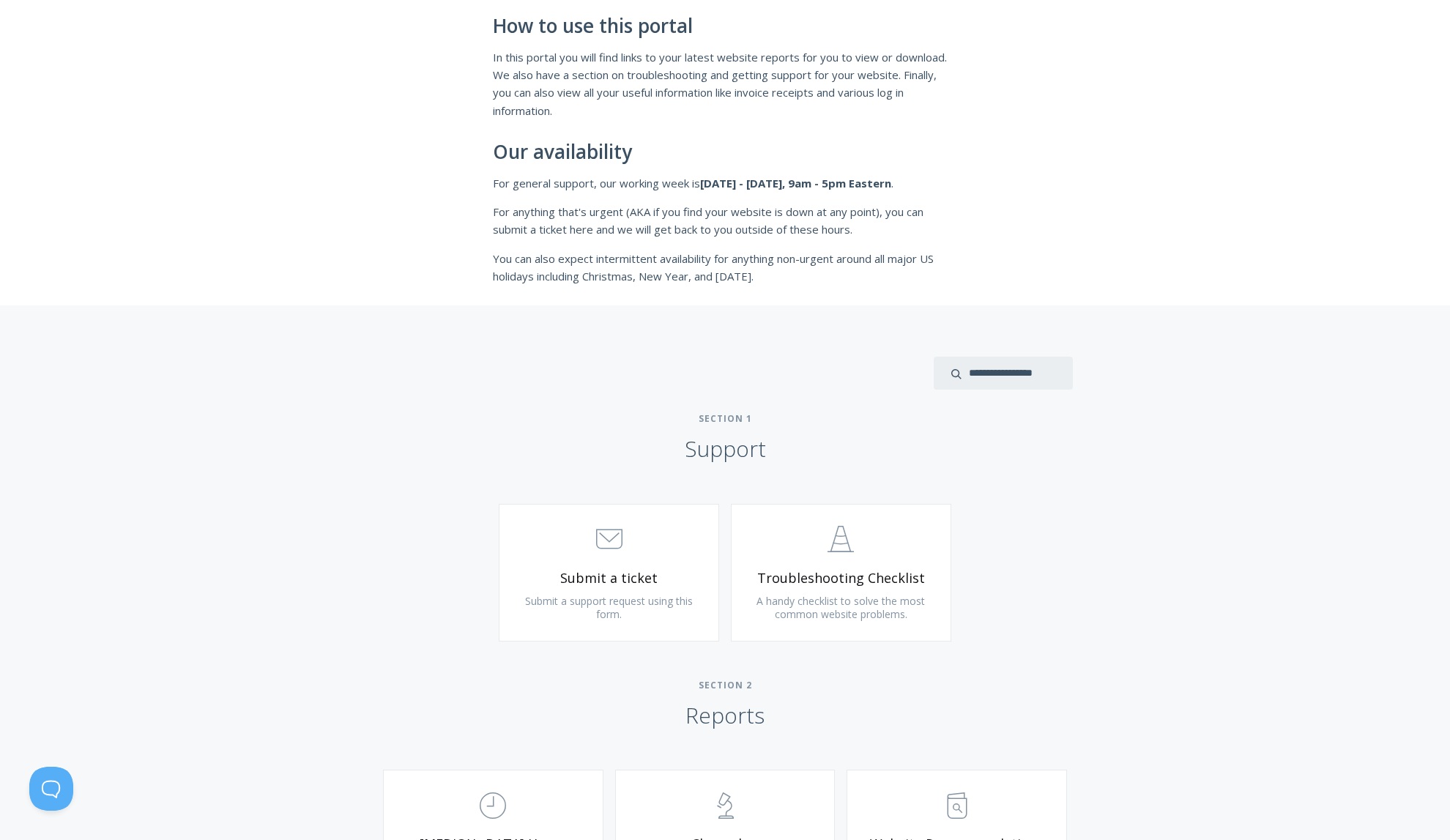
scroll to position [0, 0]
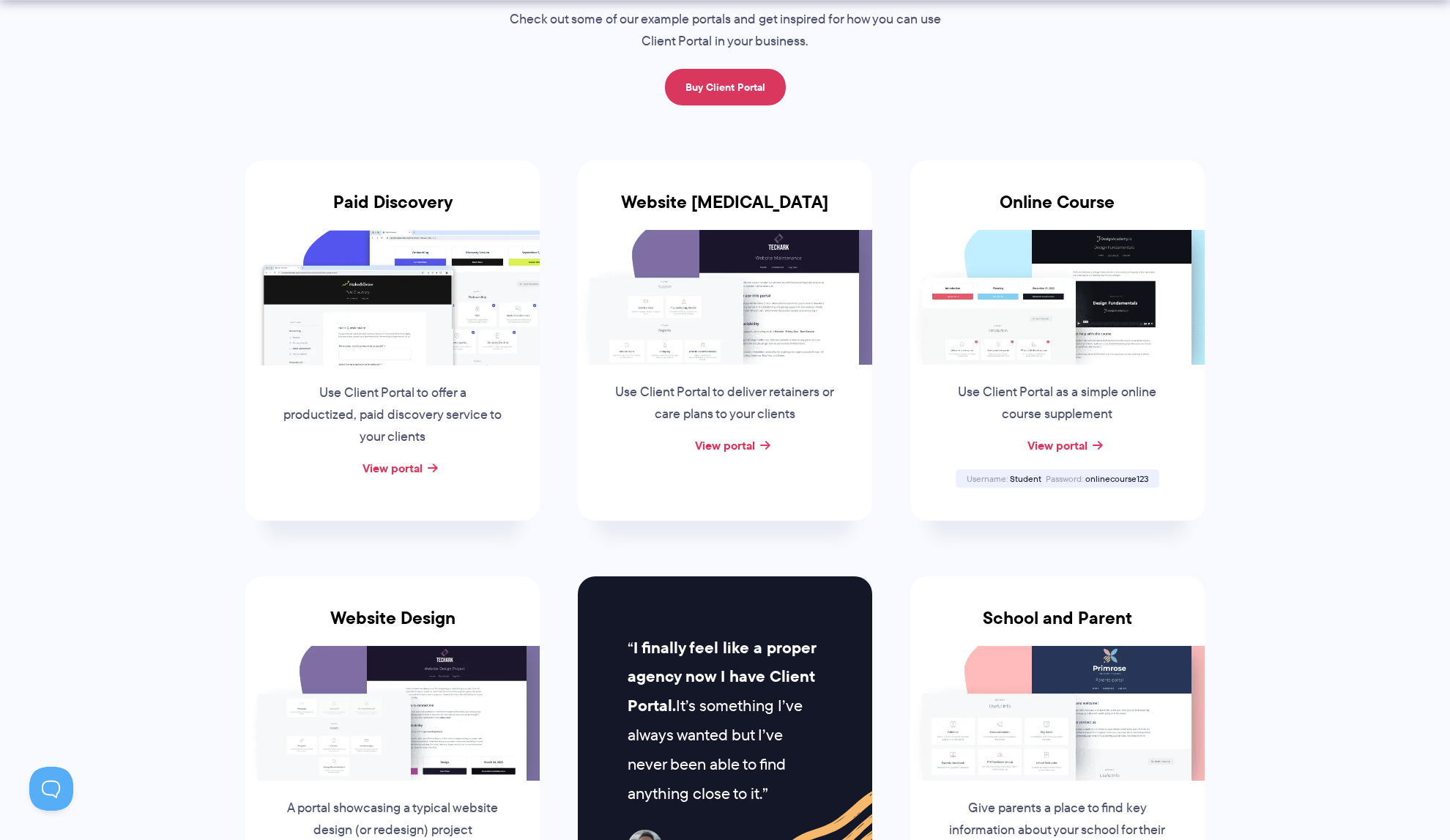
scroll to position [202, 0]
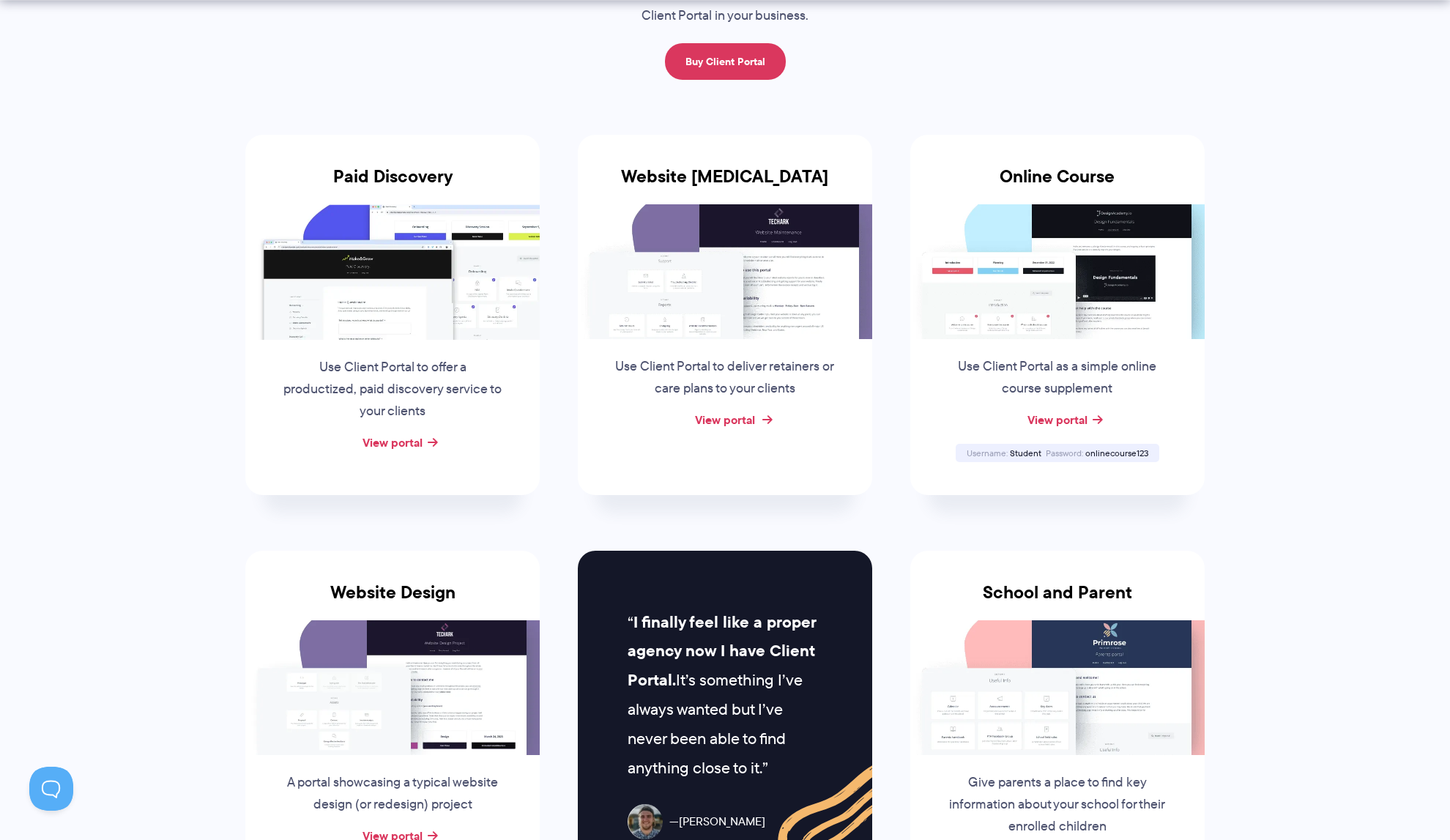
click at [732, 420] on link "View portal" at bounding box center [724, 419] width 60 height 17
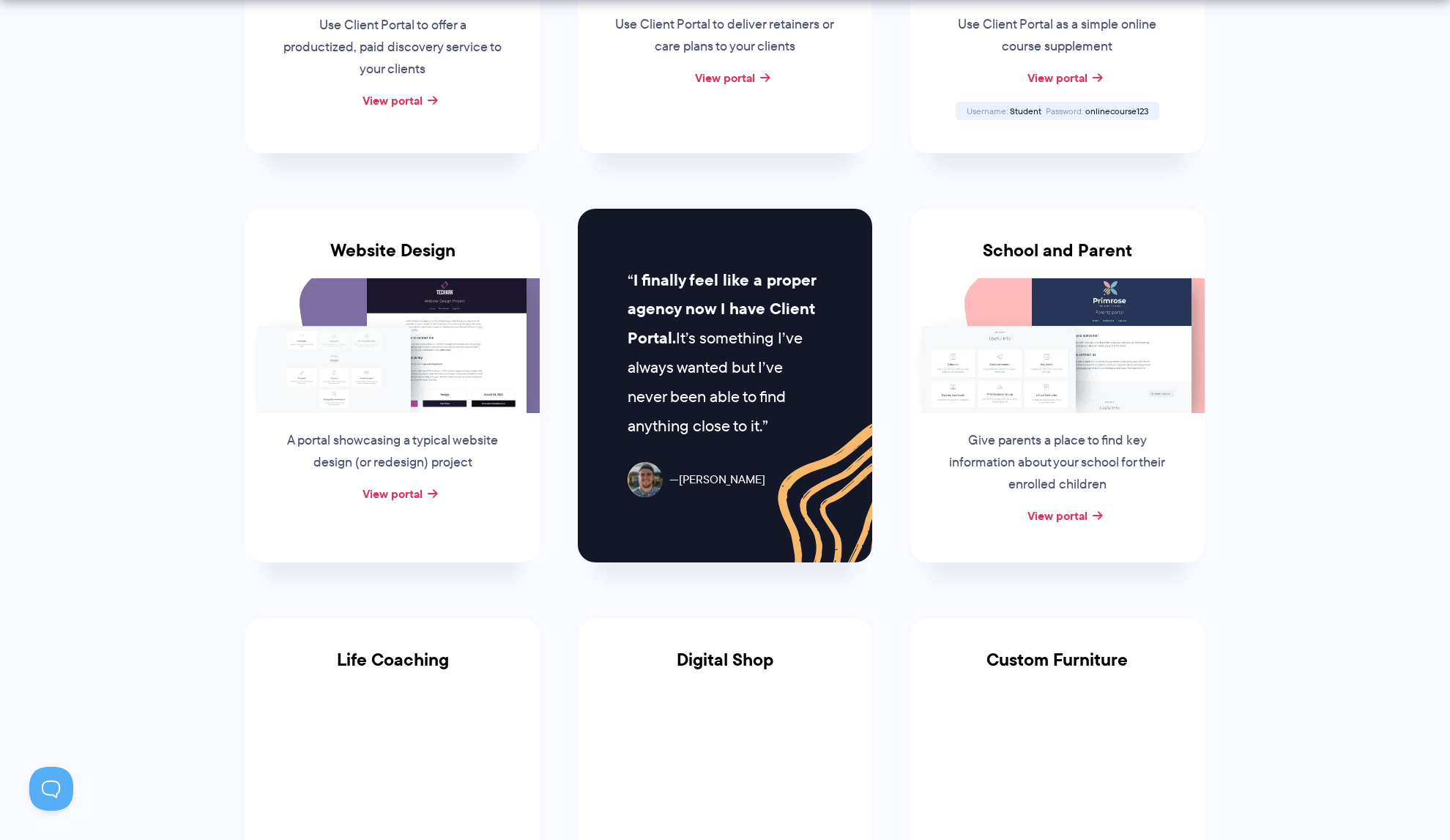
scroll to position [574, 0]
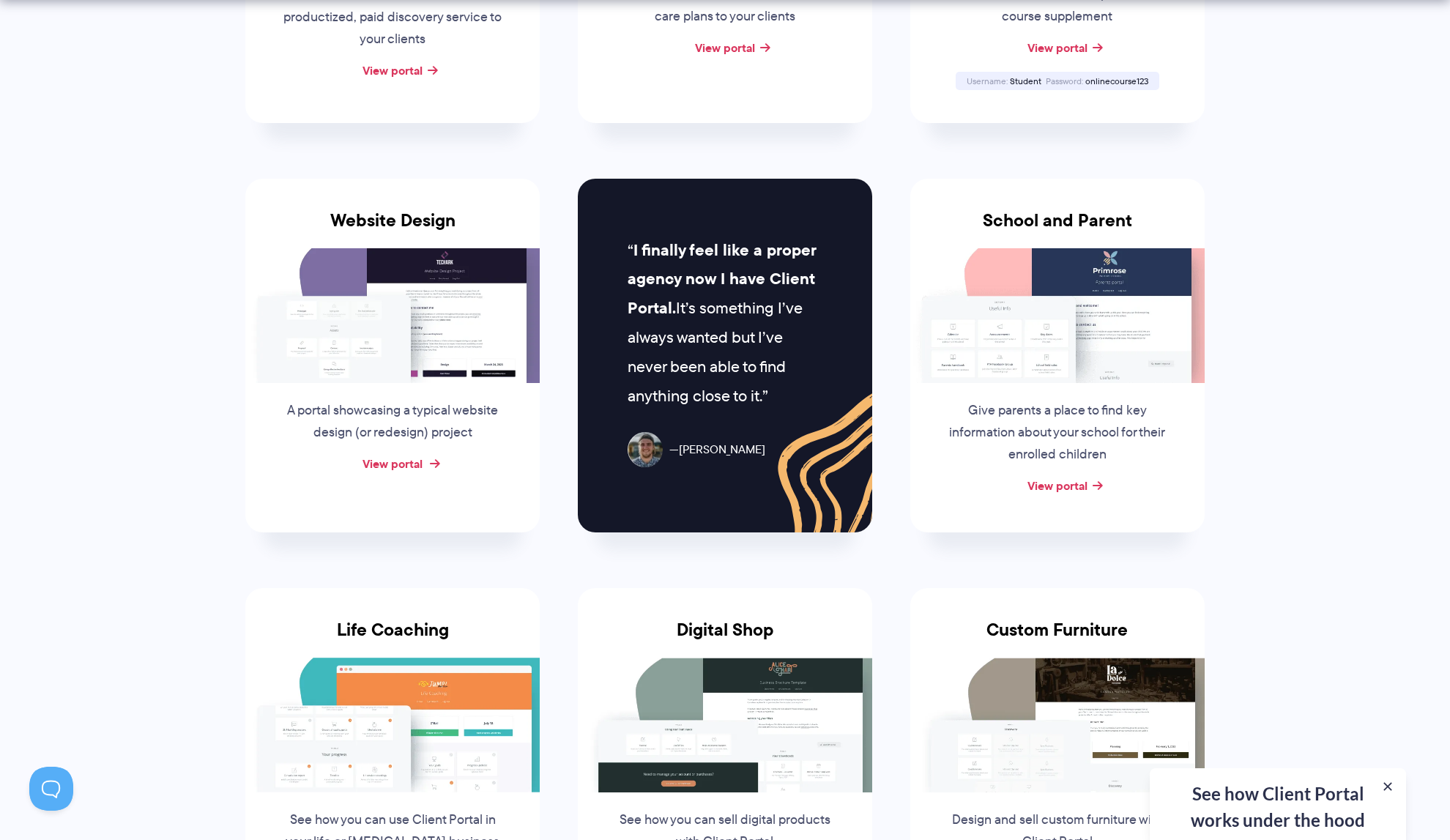
click at [395, 459] on link "View portal" at bounding box center [391, 463] width 60 height 17
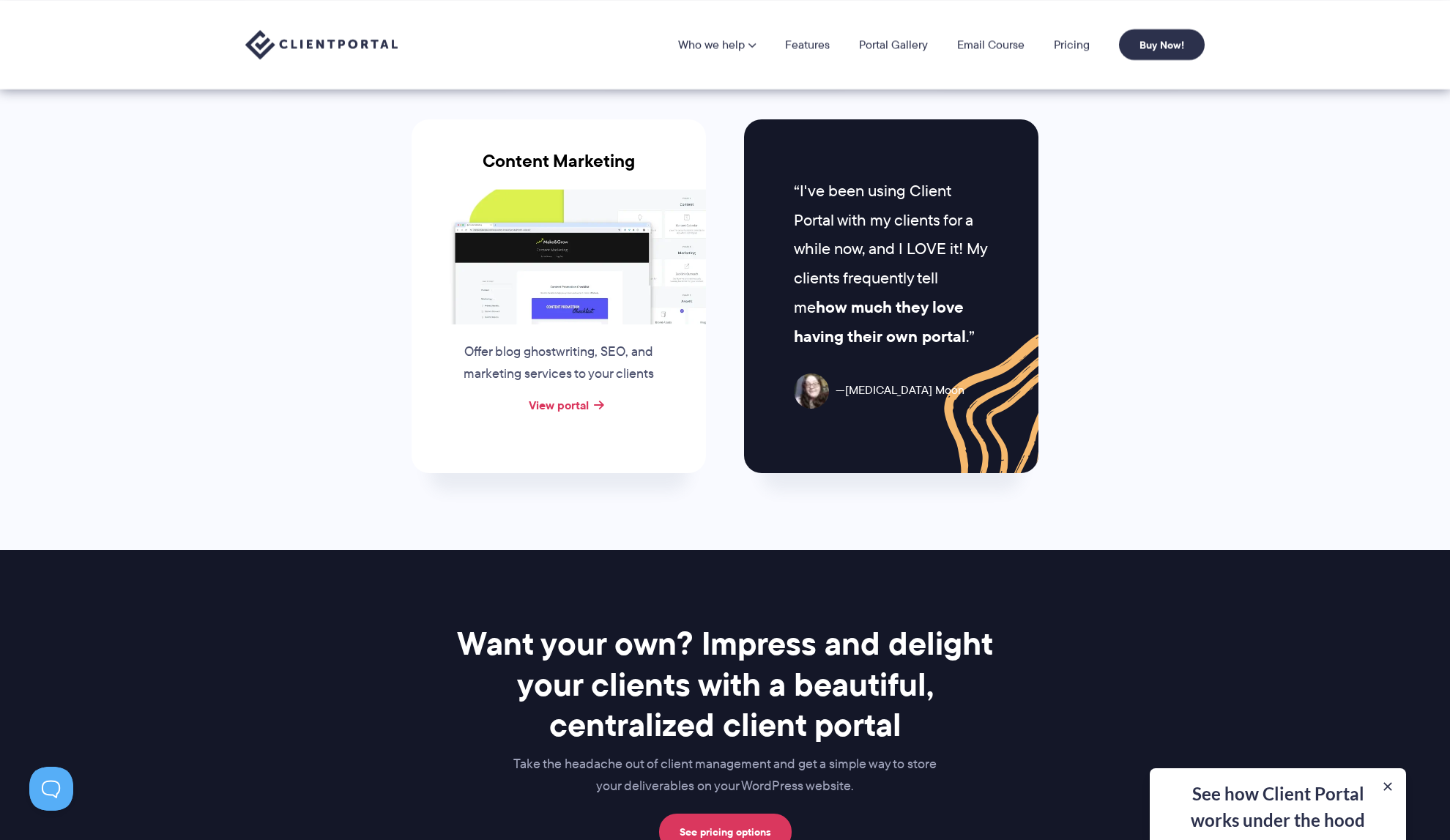
scroll to position [1455, 0]
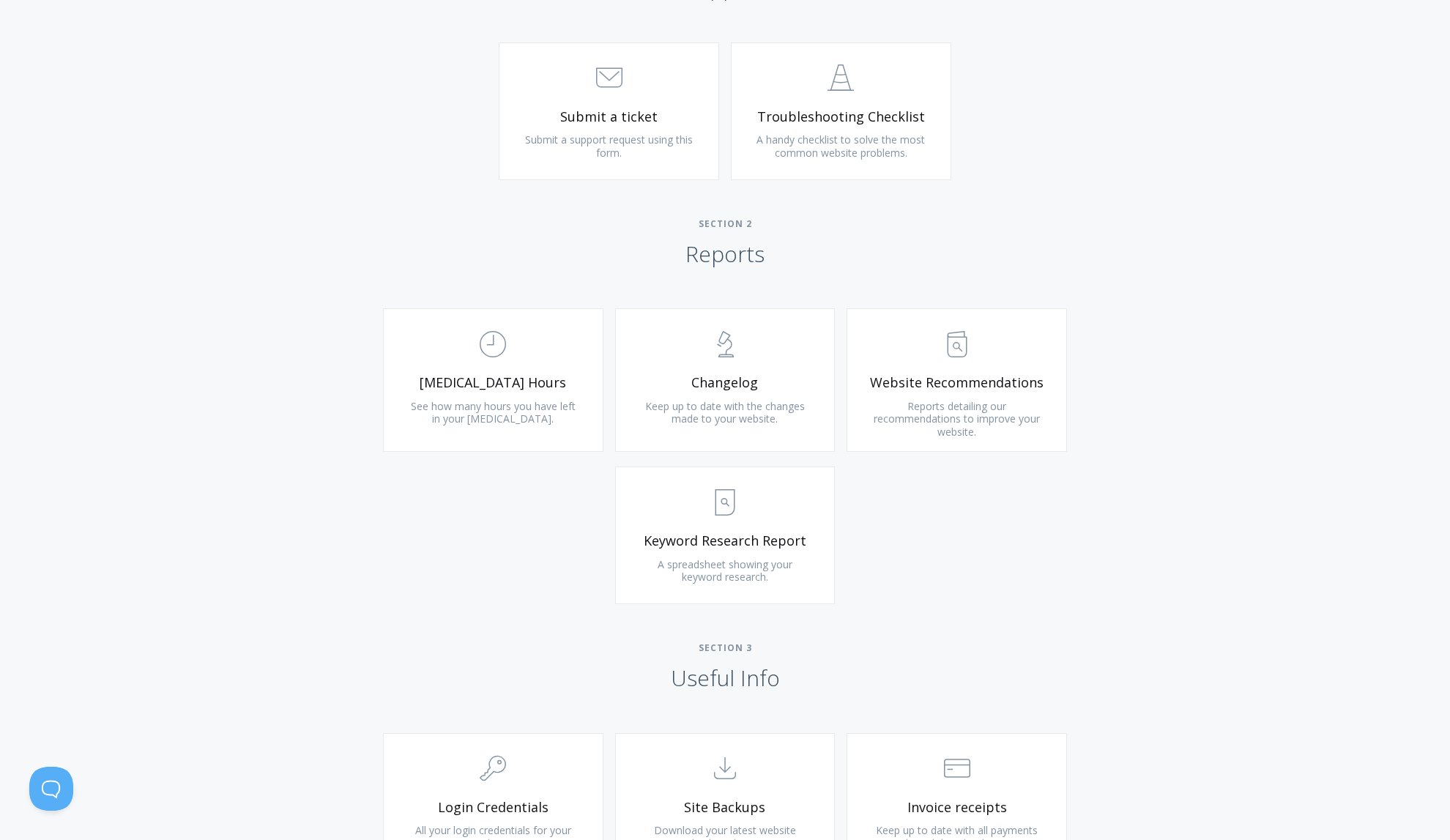
scroll to position [826, 0]
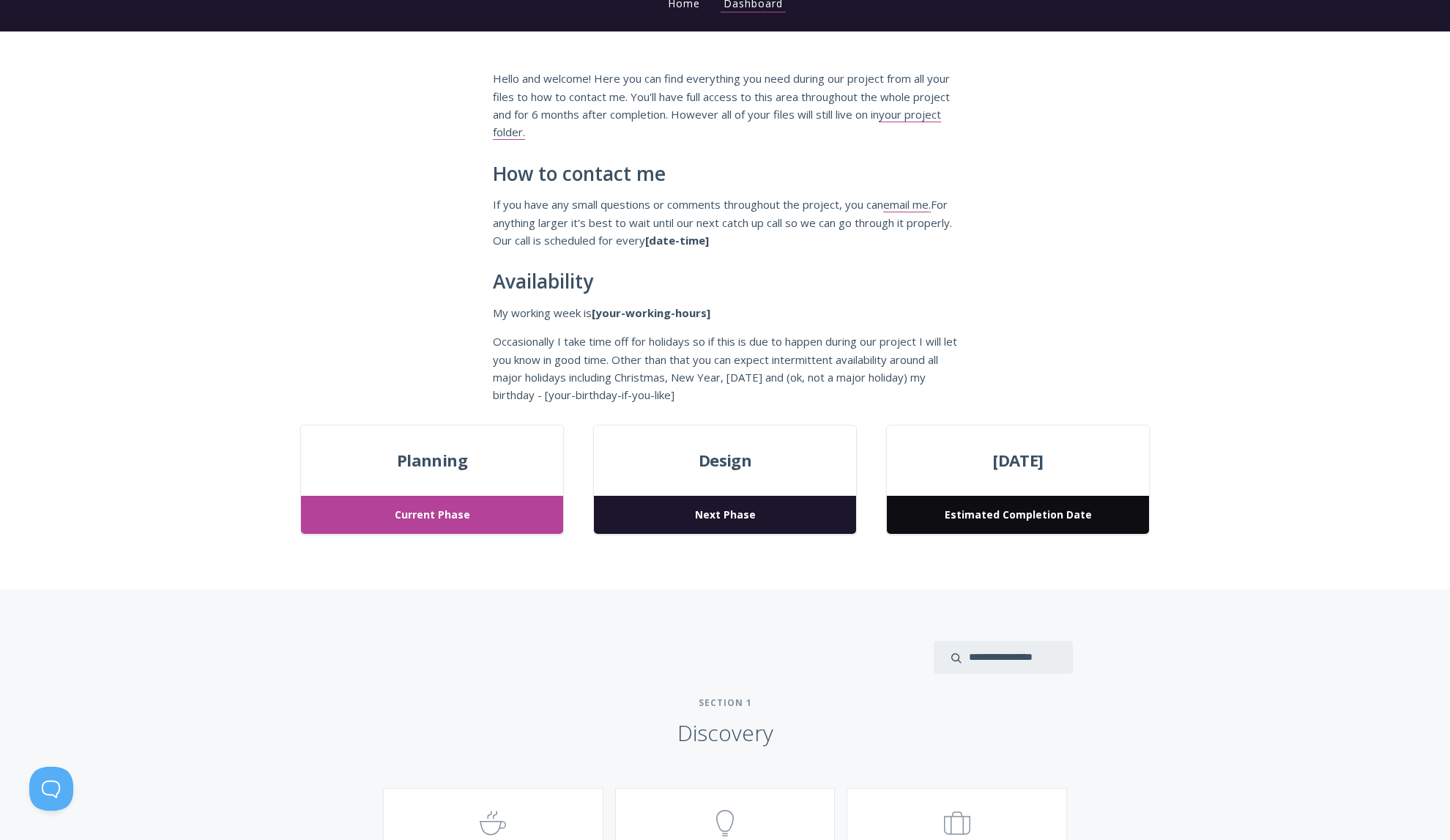
scroll to position [176, 0]
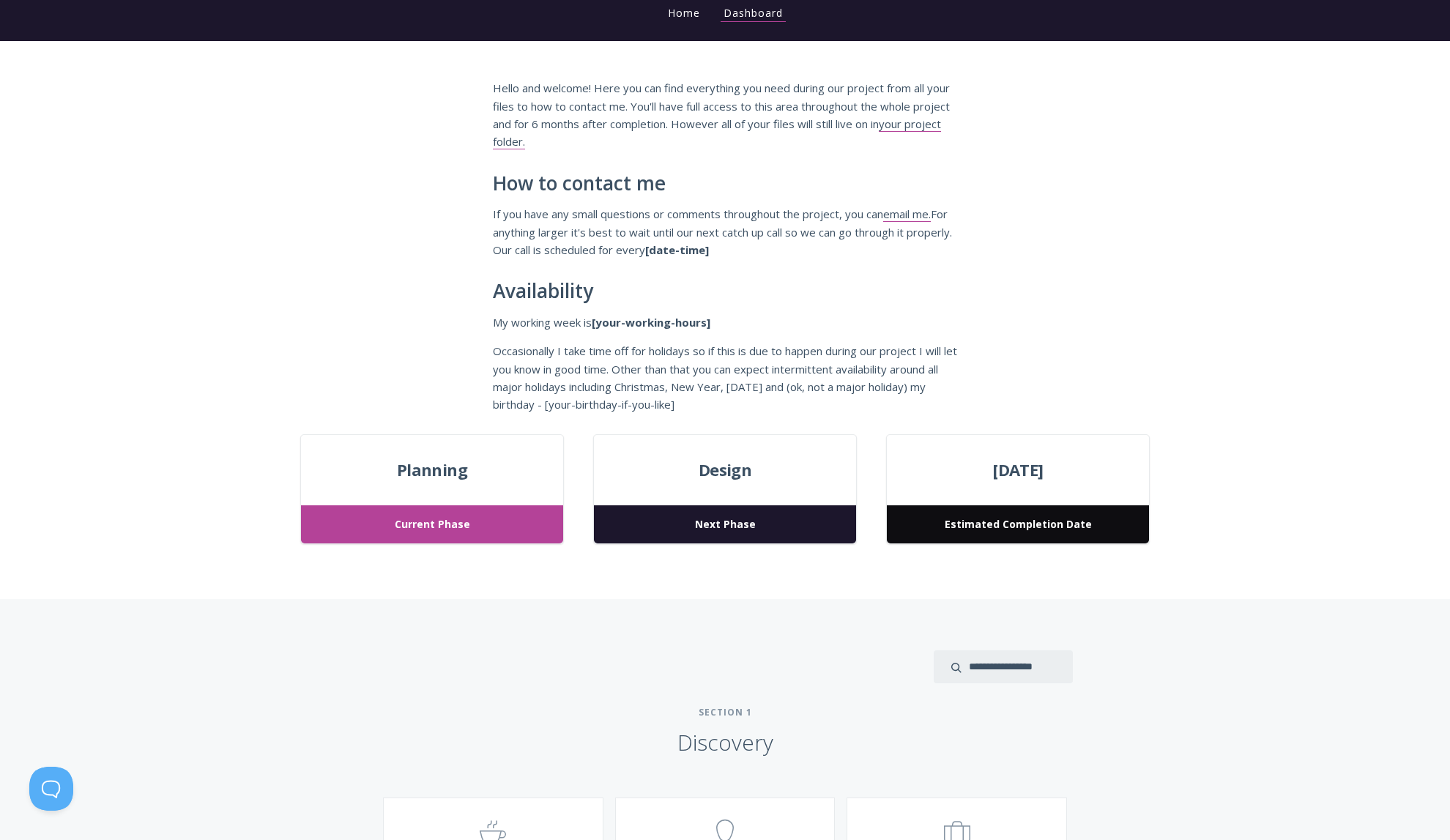
click at [412, 514] on span "Current Phase" at bounding box center [431, 525] width 262 height 39
click at [443, 528] on span "Current Phase" at bounding box center [431, 525] width 262 height 39
click at [703, 529] on span "Next Phase" at bounding box center [724, 525] width 262 height 39
click at [1084, 480] on span "March 24, 2023" at bounding box center [1017, 470] width 262 height 27
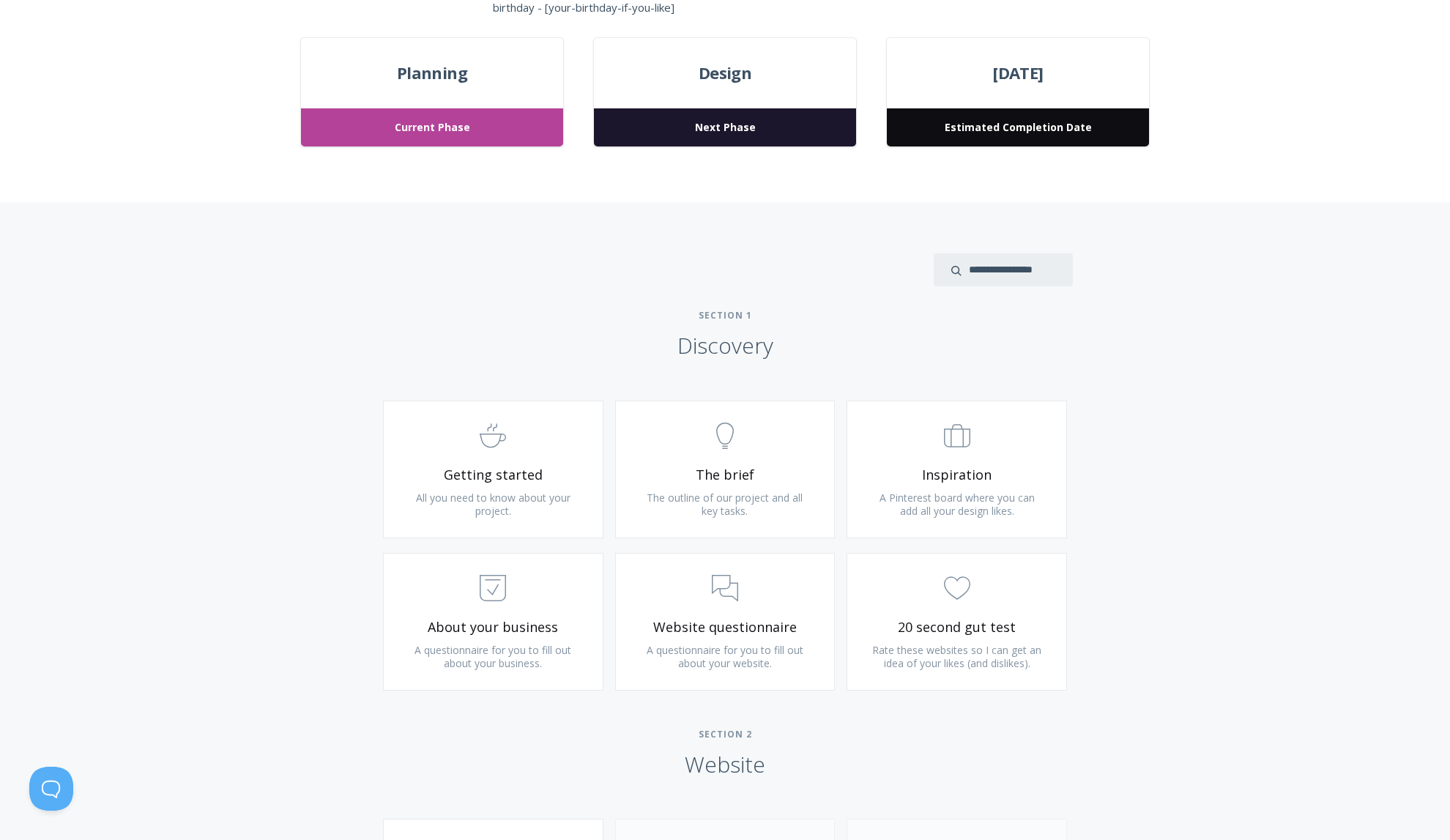
scroll to position [578, 0]
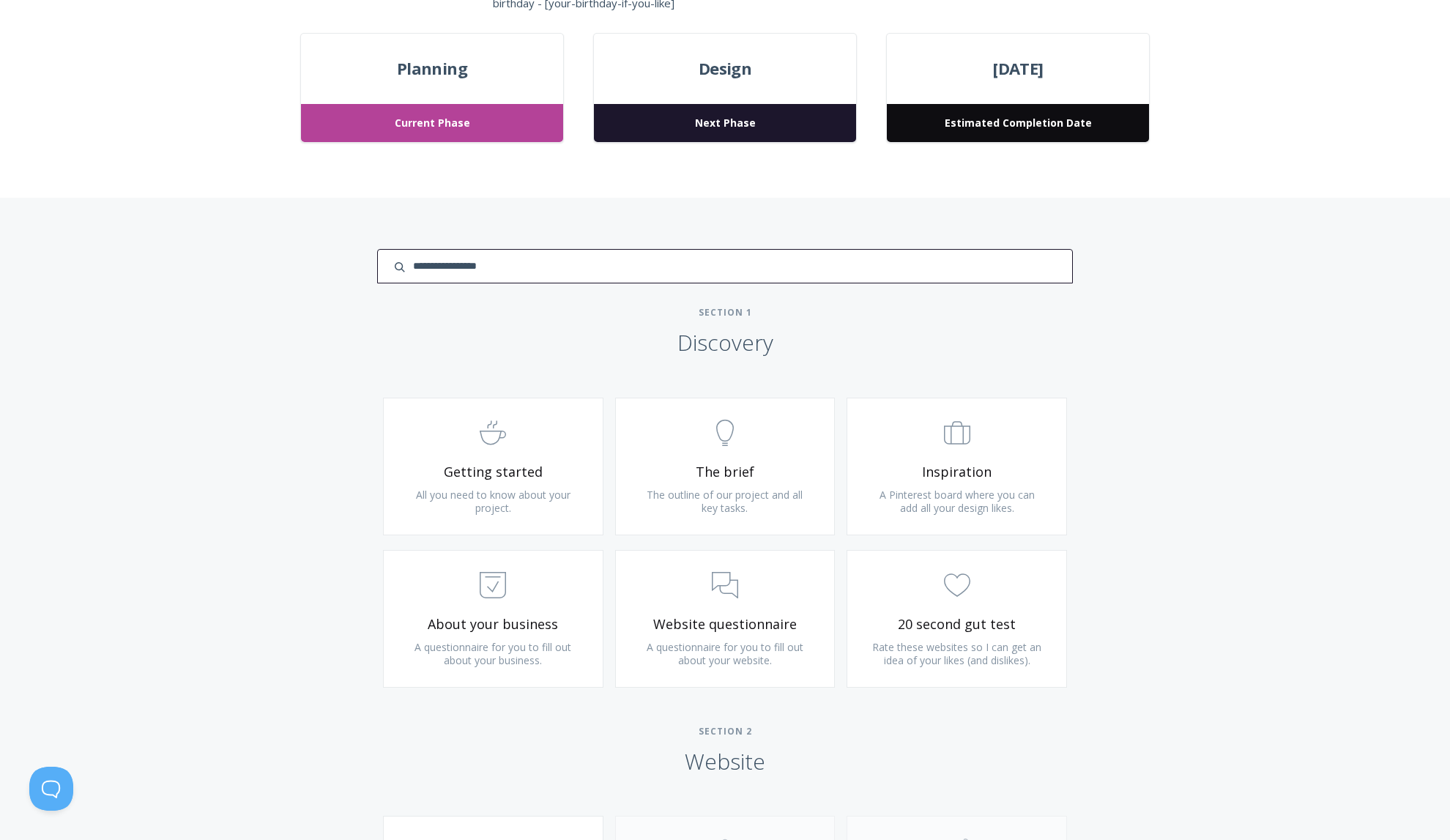
click at [989, 265] on input "search input" at bounding box center [724, 266] width 696 height 35
click at [1145, 285] on div "Type more than three characters to get results. See search results below. No se…" at bounding box center [725, 809] width 1450 height 1222
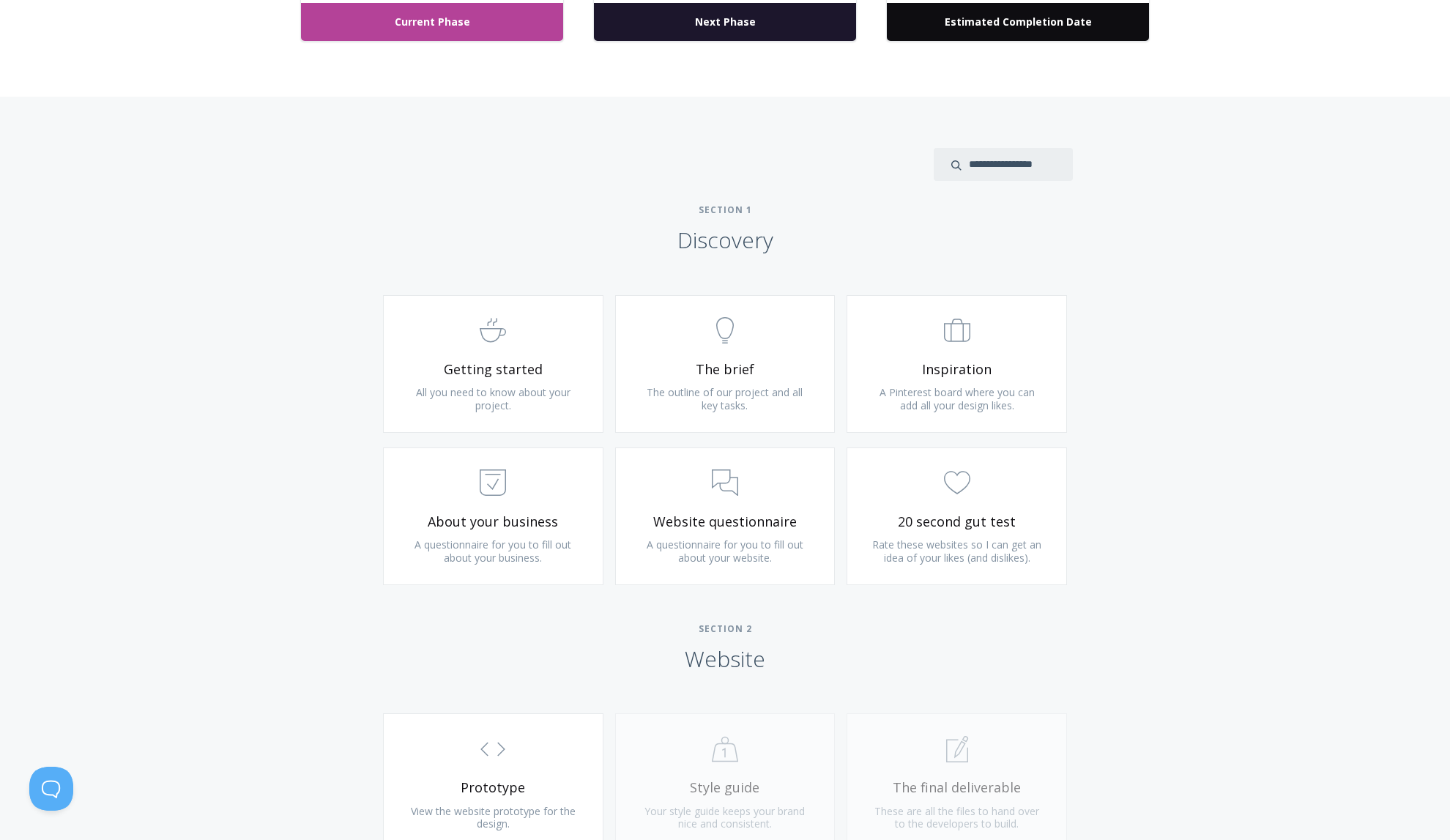
scroll to position [787, 0]
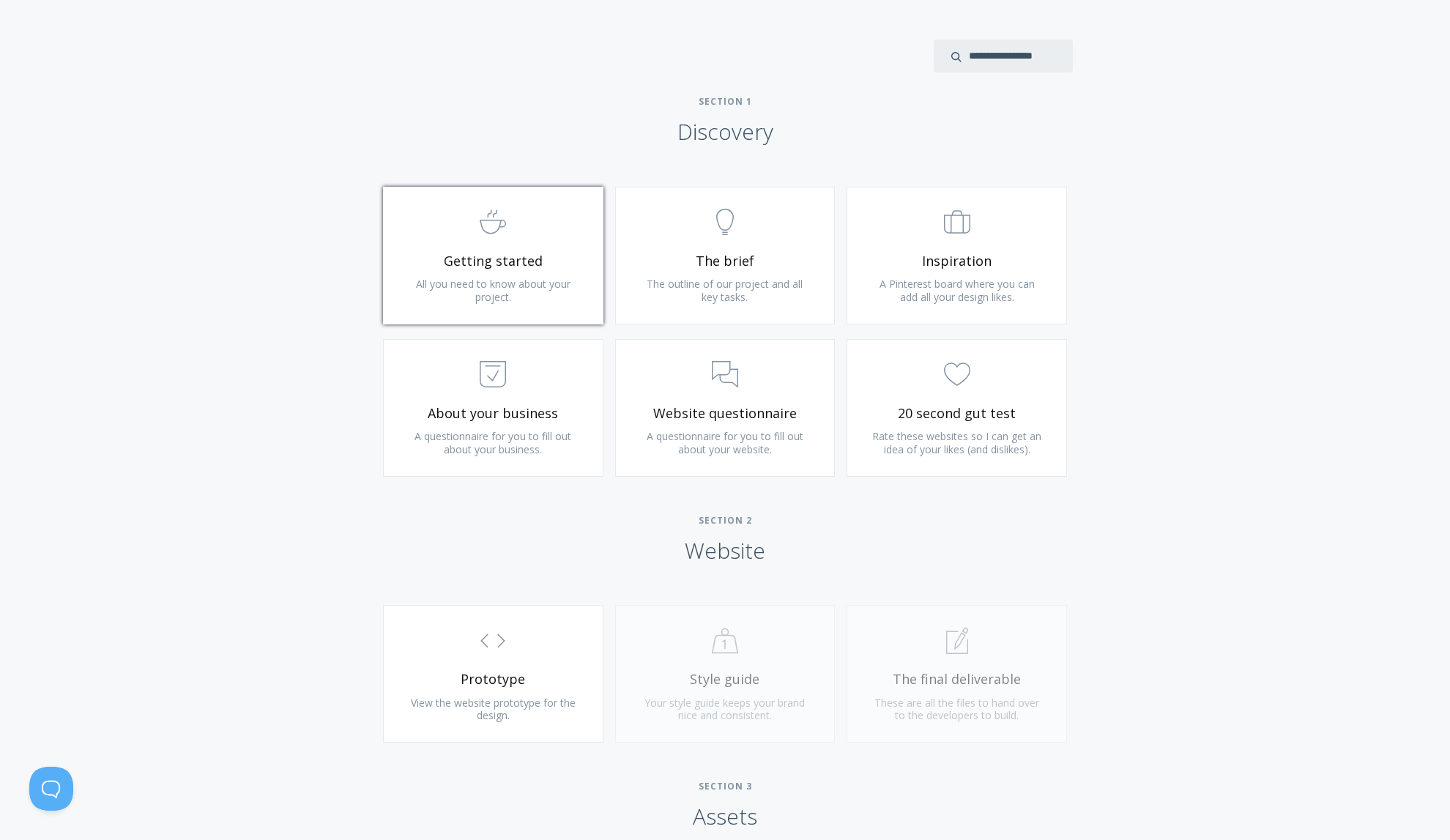
click at [501, 272] on link ".st0{fill:none;stroke:#000000;stroke-width:2;stroke-miterlimit:10;} Untitled-22…" at bounding box center [493, 255] width 220 height 137
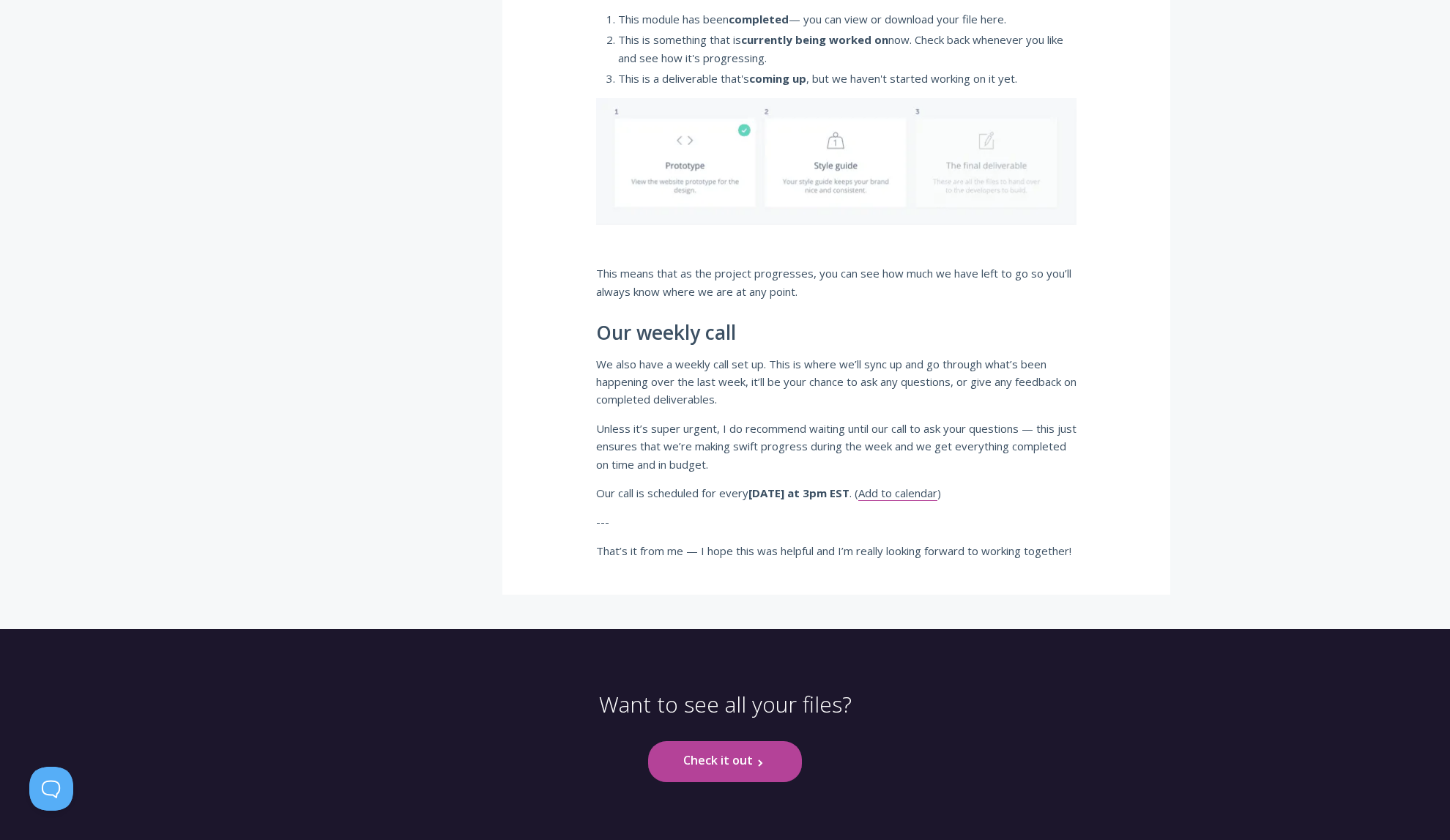
scroll to position [856, 0]
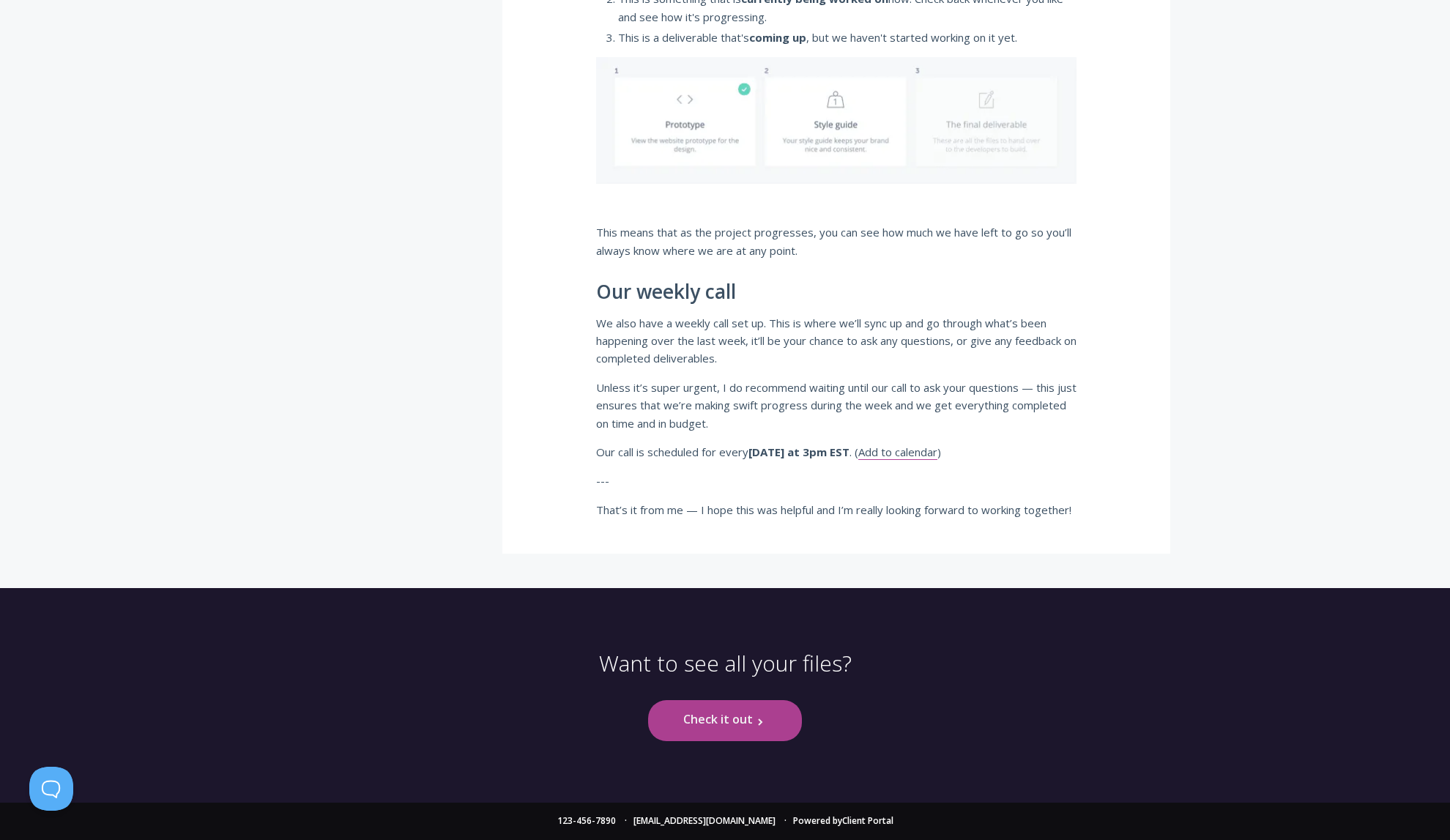
click at [727, 722] on link "Check it out .st0{fill:none;stroke:#000000;stroke-width:2;stroke-miterlimit:10;…" at bounding box center [724, 720] width 153 height 41
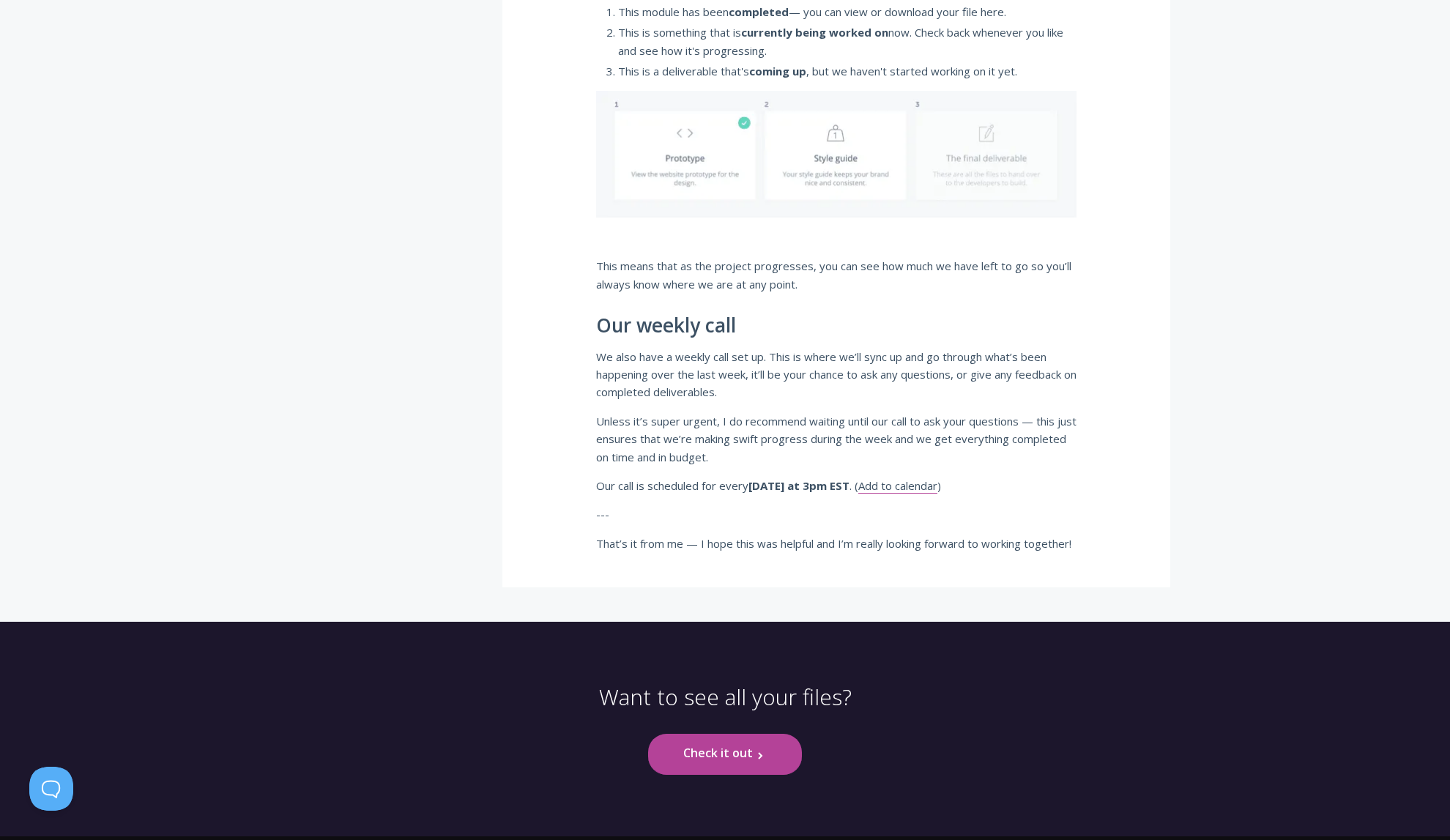
scroll to position [856, 0]
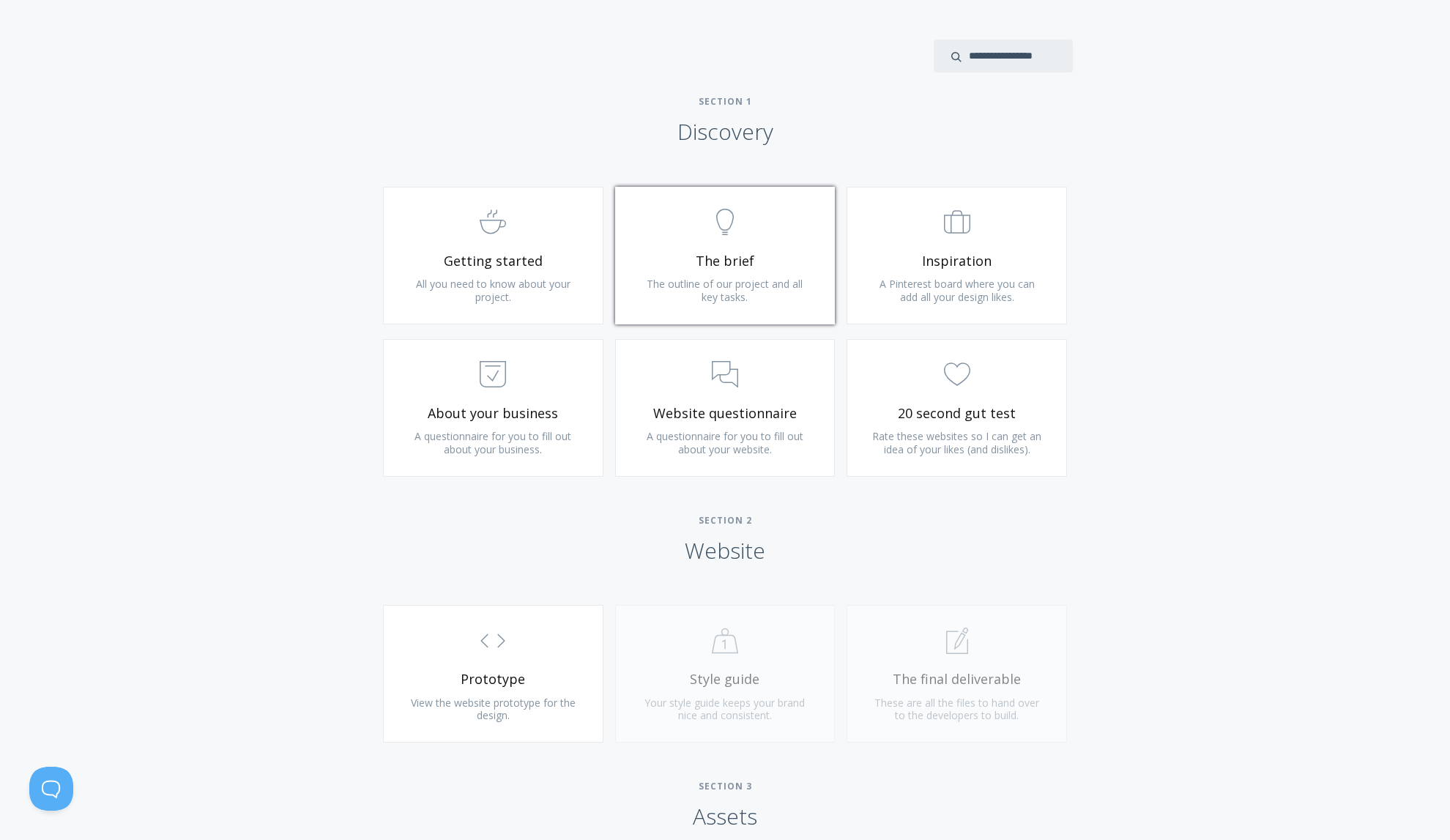
click at [754, 275] on link ".st0{fill:none;stroke:#000000;stroke-width:2;stroke-miterlimit:10;} Untitled-14…" at bounding box center [725, 255] width 220 height 137
click at [938, 268] on span "Inspiration" at bounding box center [957, 260] width 175 height 16
click at [518, 405] on span "About your business" at bounding box center [493, 413] width 175 height 16
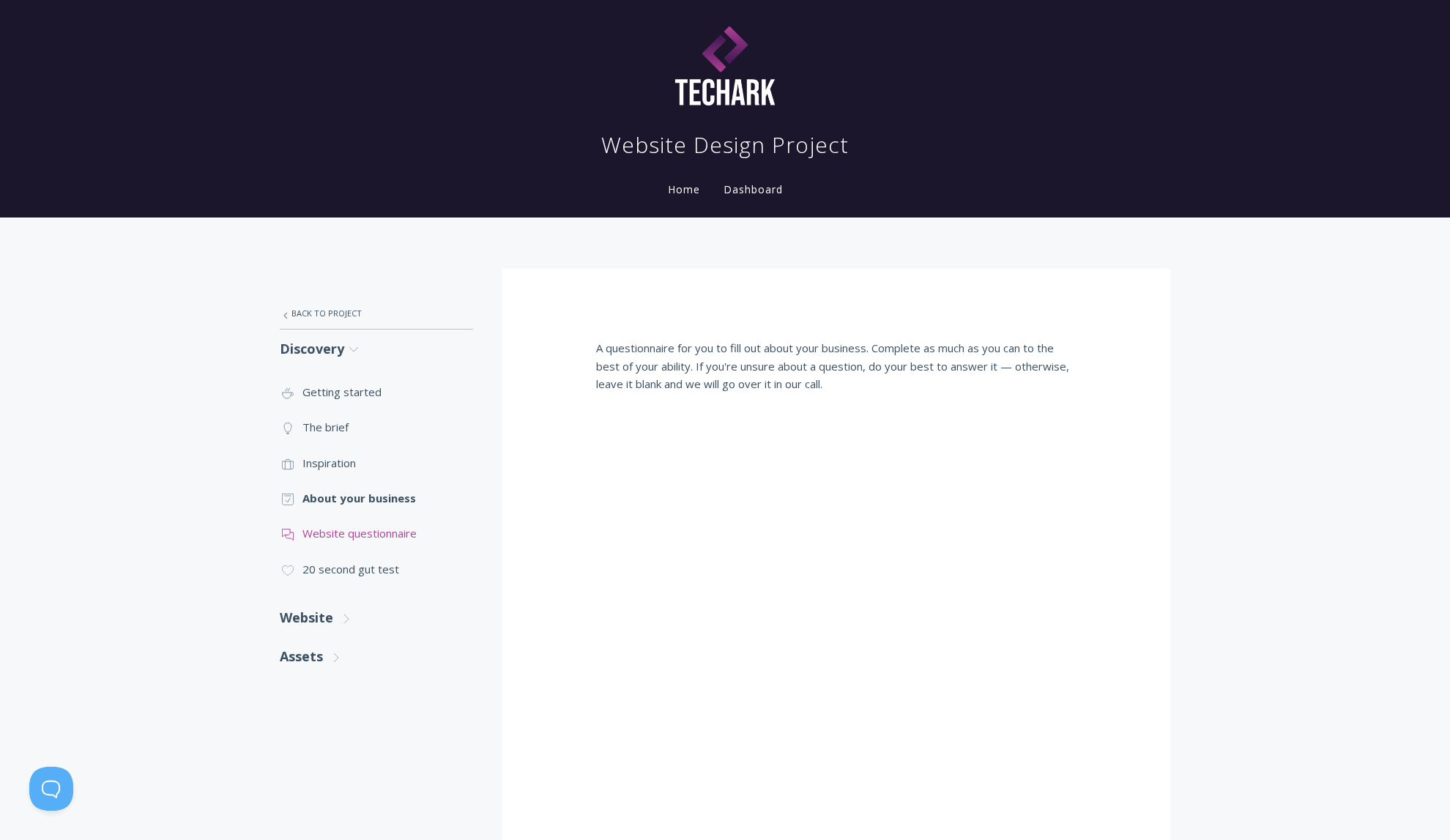
click at [340, 544] on link ".st0{fill:none;stroke:#000000;stroke-width:2;stroke-miterlimit:10;} 3. Communic…" at bounding box center [377, 533] width 194 height 35
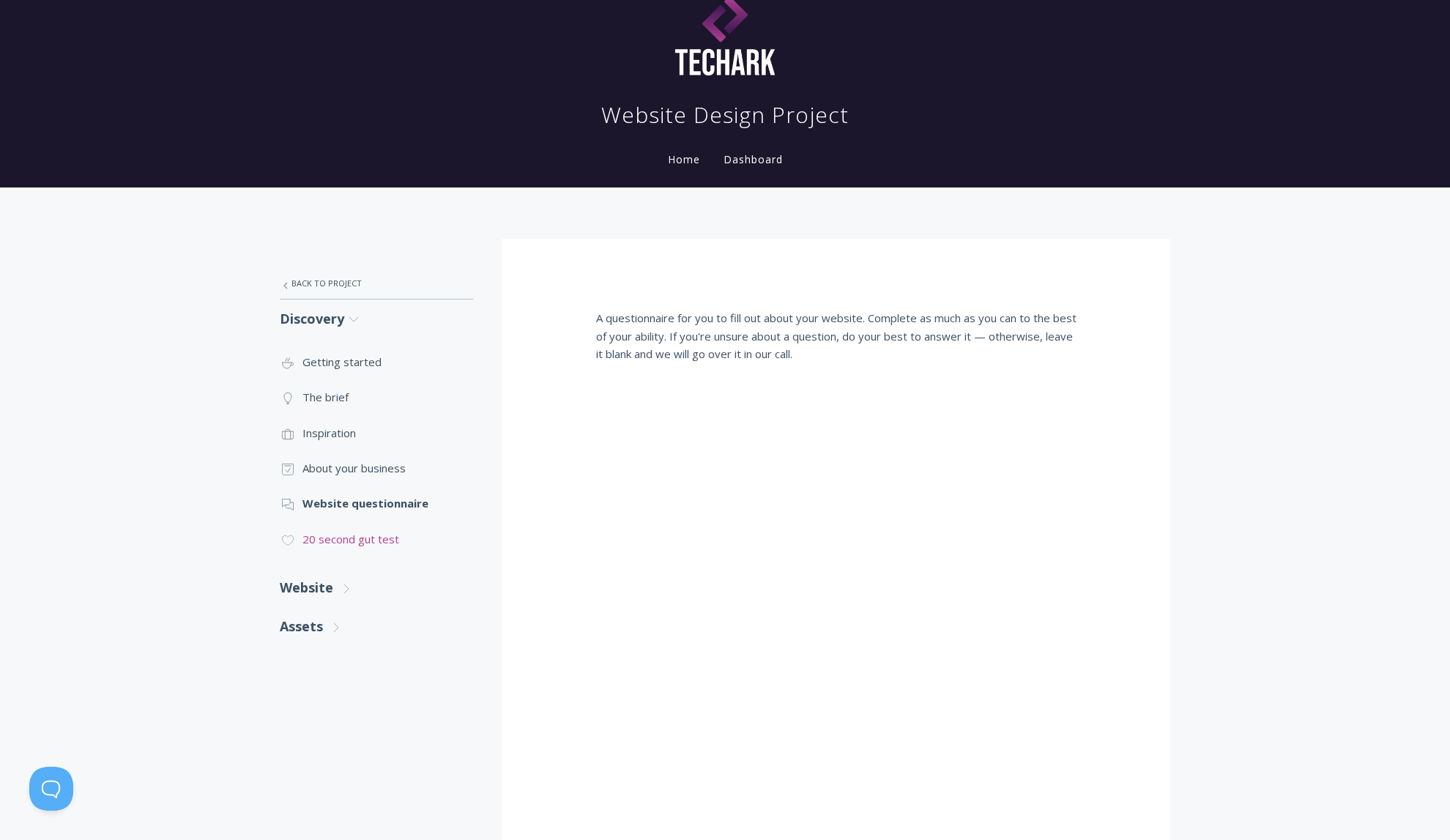
click at [350, 545] on link ".cls-1{fill:none;stroke:#000;stroke-miterlimit:10;stroke-width:2px;} 1. General…" at bounding box center [377, 538] width 194 height 35
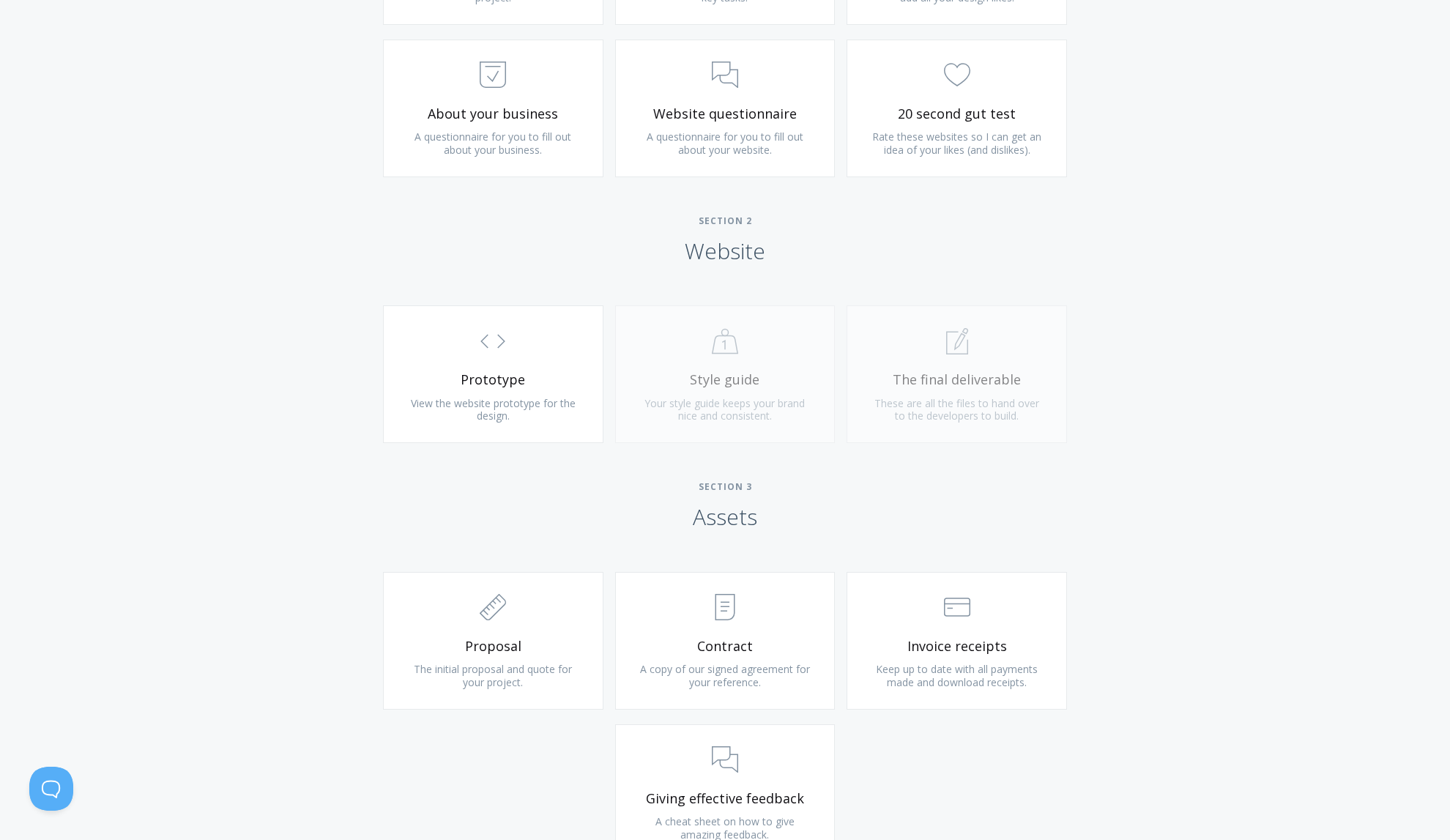
scroll to position [1094, 0]
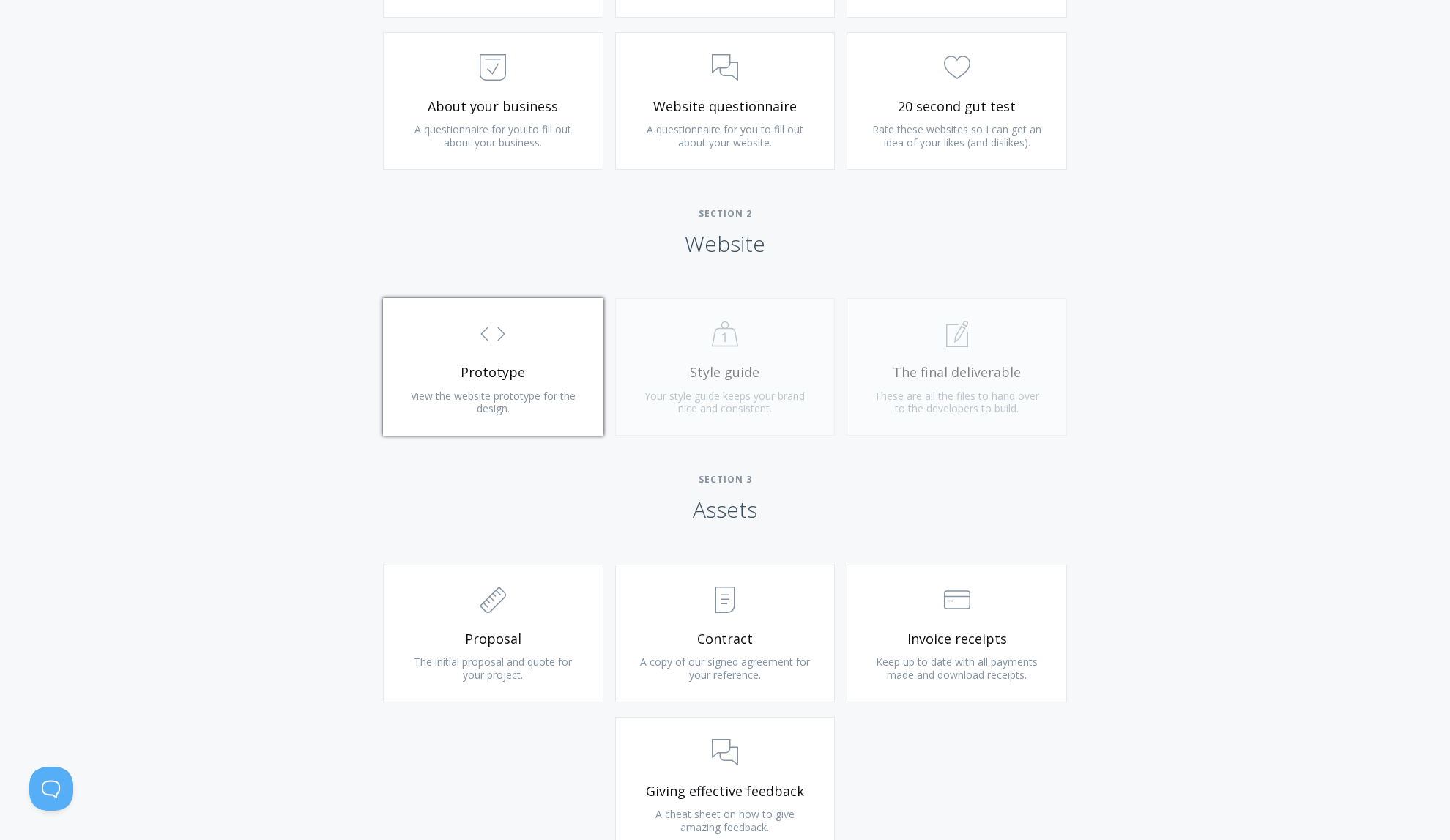
click at [512, 382] on link ".st0{fill:none;stroke:#000000;stroke-width:2;stroke-miterlimit:10;} Untitled-16…" at bounding box center [493, 366] width 220 height 137
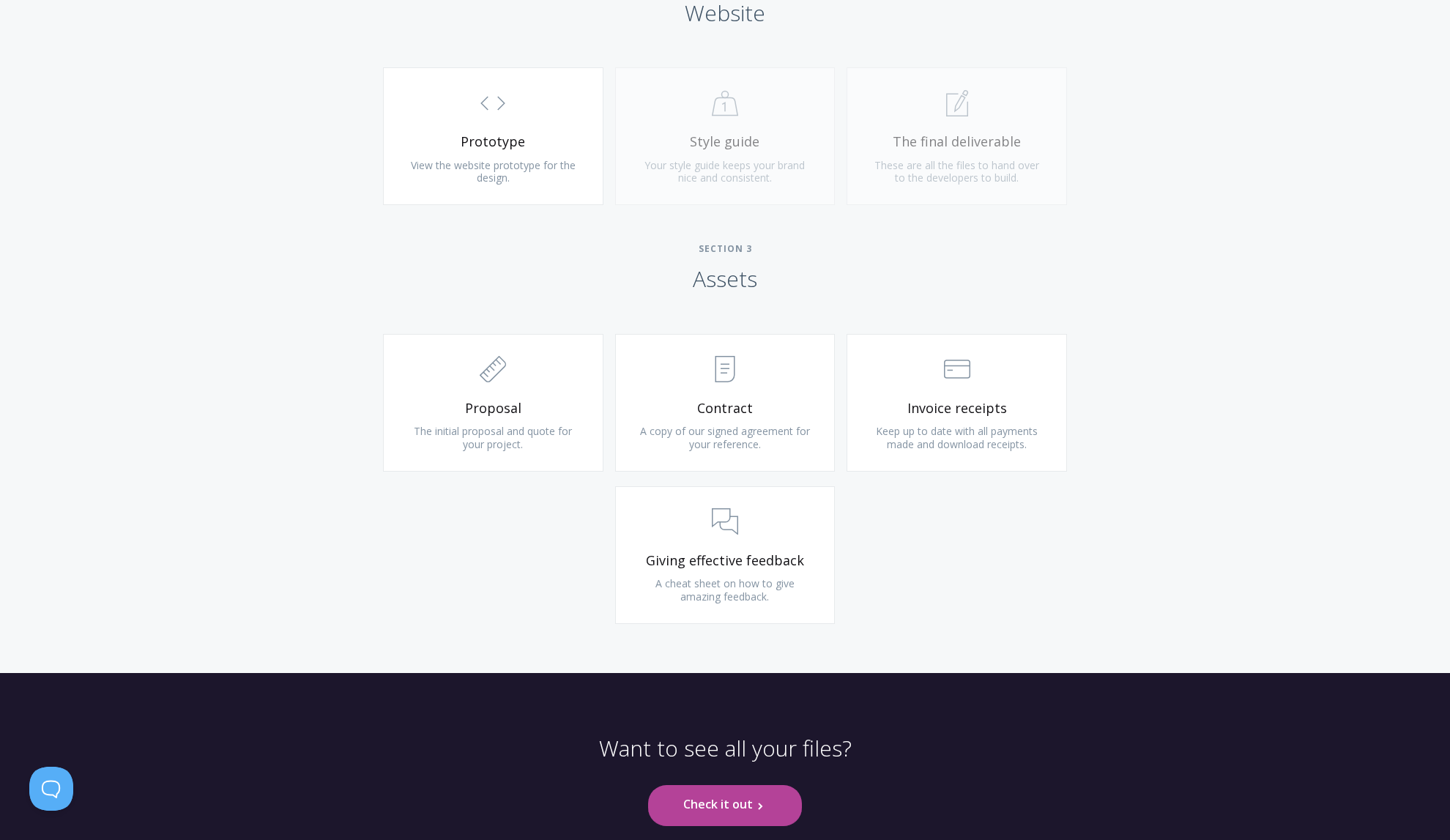
scroll to position [1377, 0]
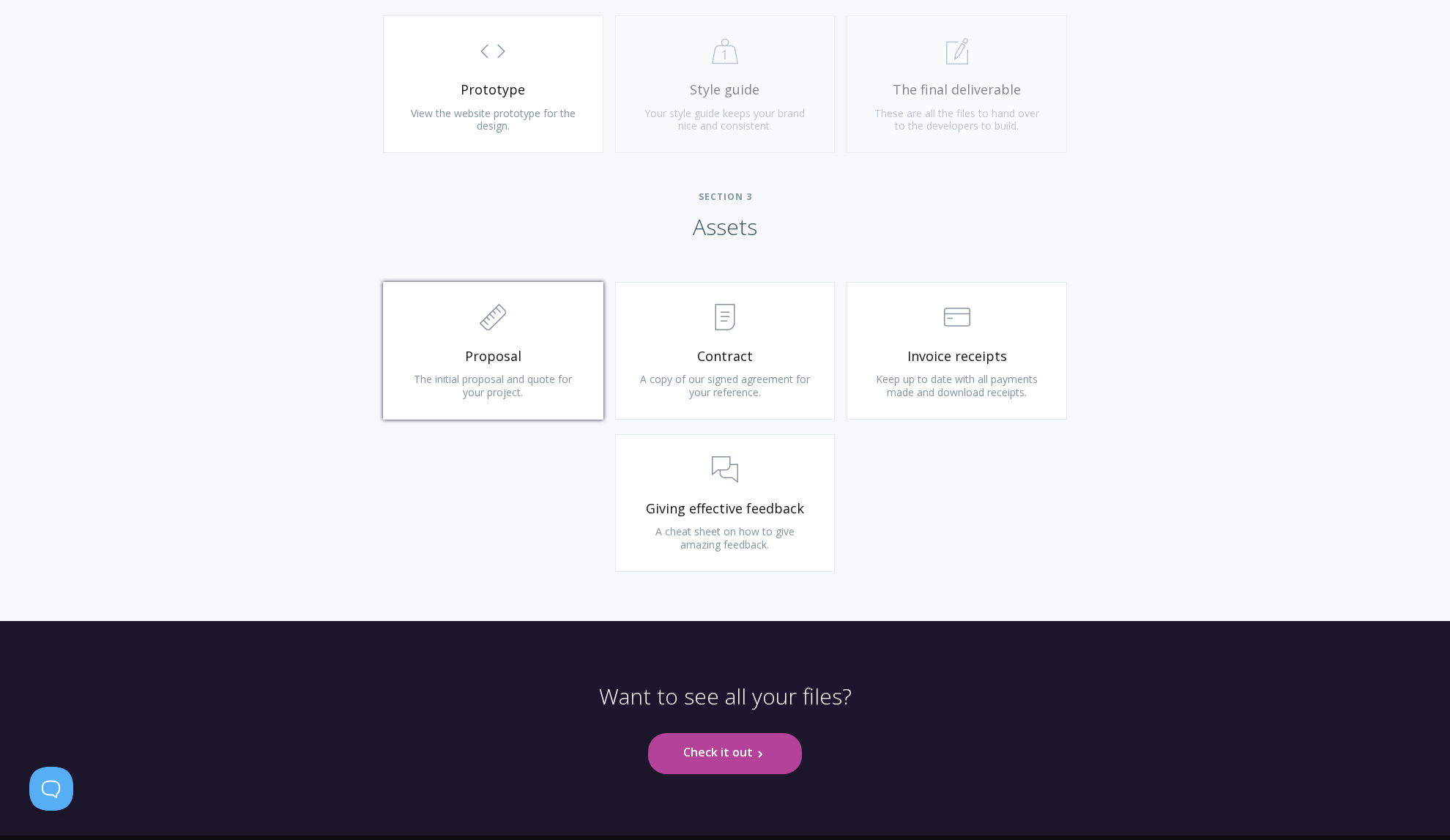
click at [526, 370] on link ".st0{fill:none;stroke:#000000;stroke-width:2;stroke-miterlimit:10;} 2. Design -…" at bounding box center [493, 350] width 220 height 137
click at [736, 502] on span "Giving effective feedback" at bounding box center [725, 508] width 175 height 16
